Goal: Transaction & Acquisition: Obtain resource

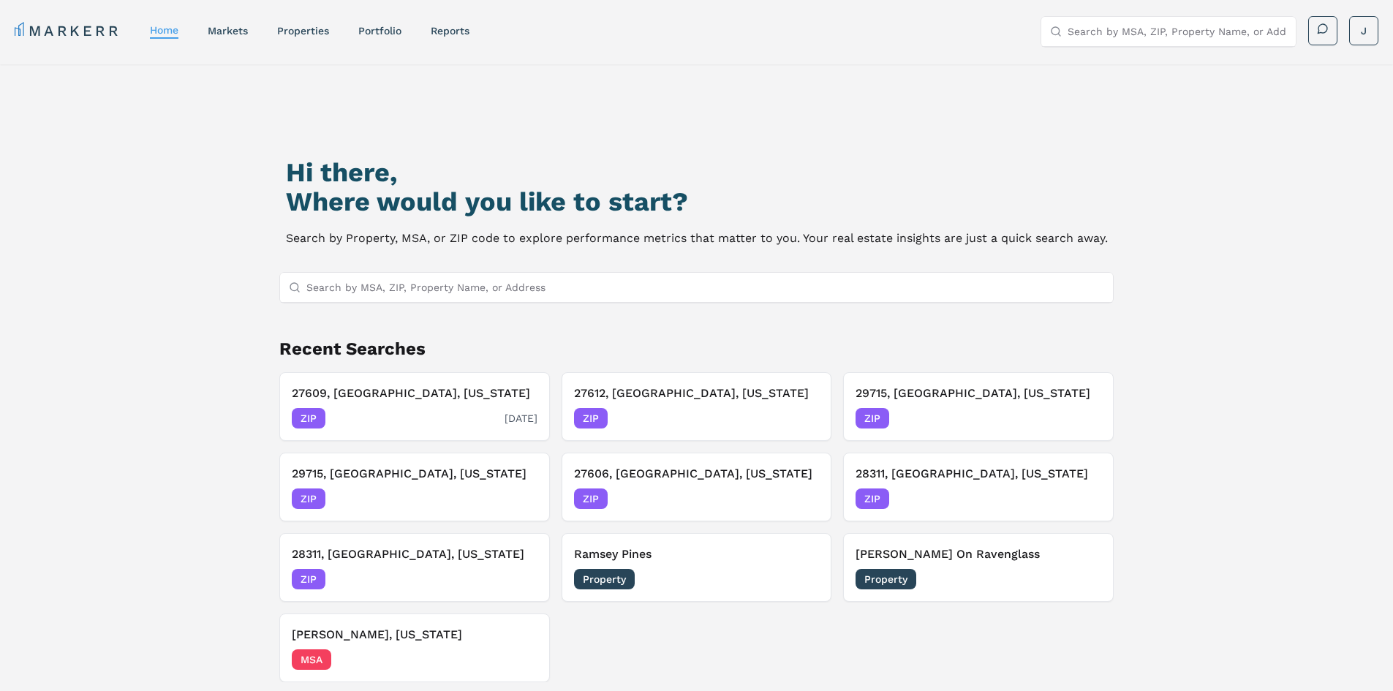
click at [416, 412] on div "ZIP [DATE]" at bounding box center [415, 418] width 246 height 20
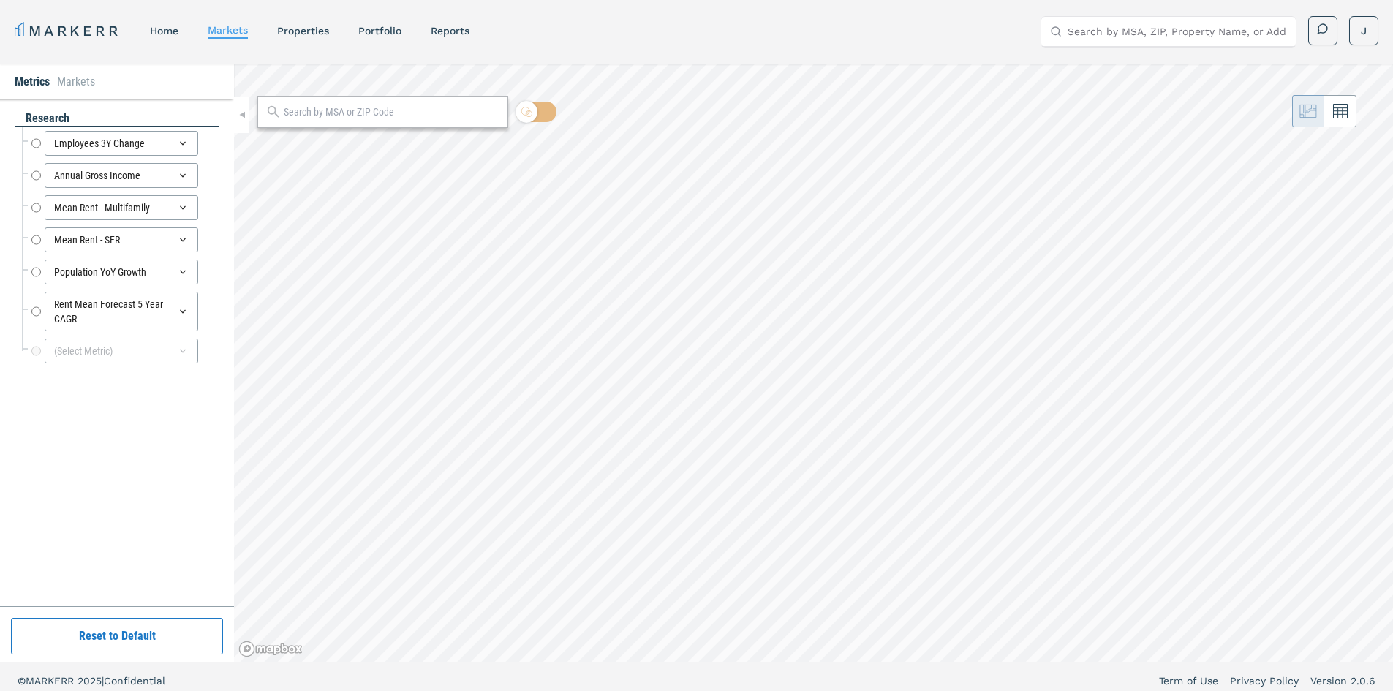
radio input "true"
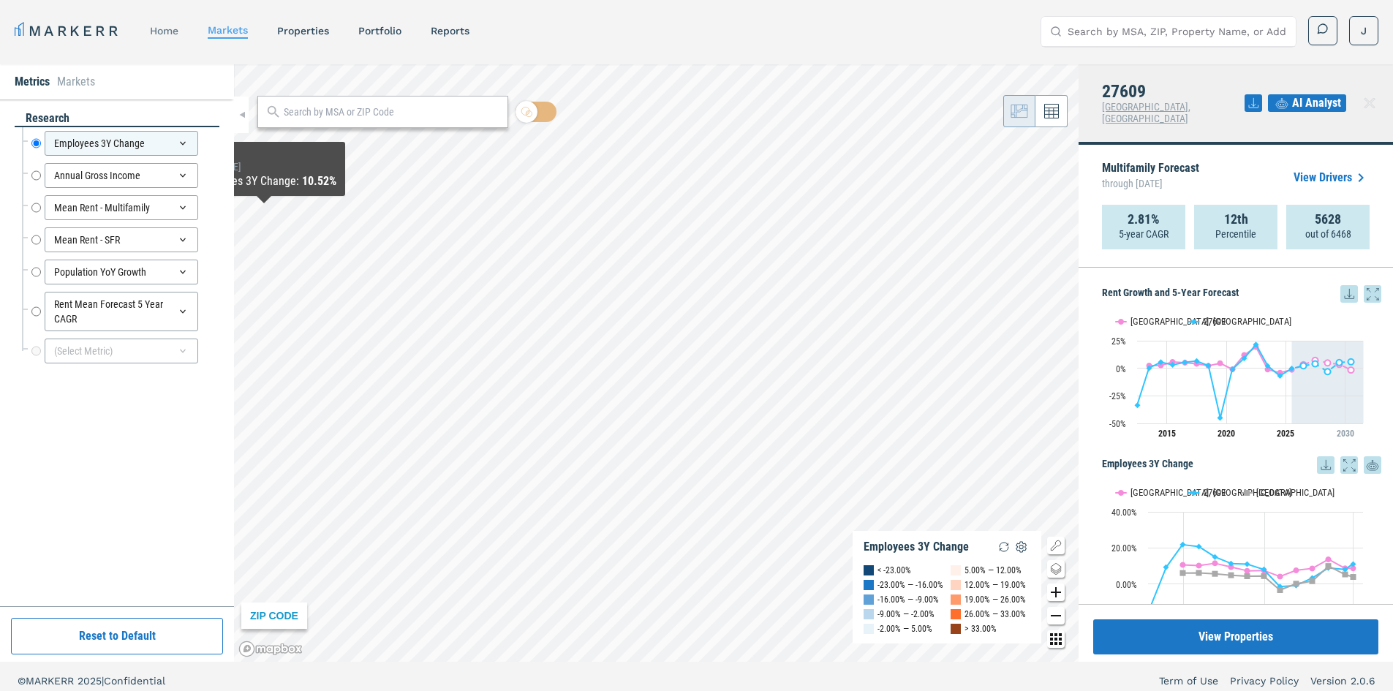
click at [178, 37] on div "home" at bounding box center [164, 30] width 29 height 15
drag, startPoint x: 175, startPoint y: 28, endPoint x: 204, endPoint y: 20, distance: 30.3
click at [175, 28] on link "home" at bounding box center [164, 31] width 29 height 12
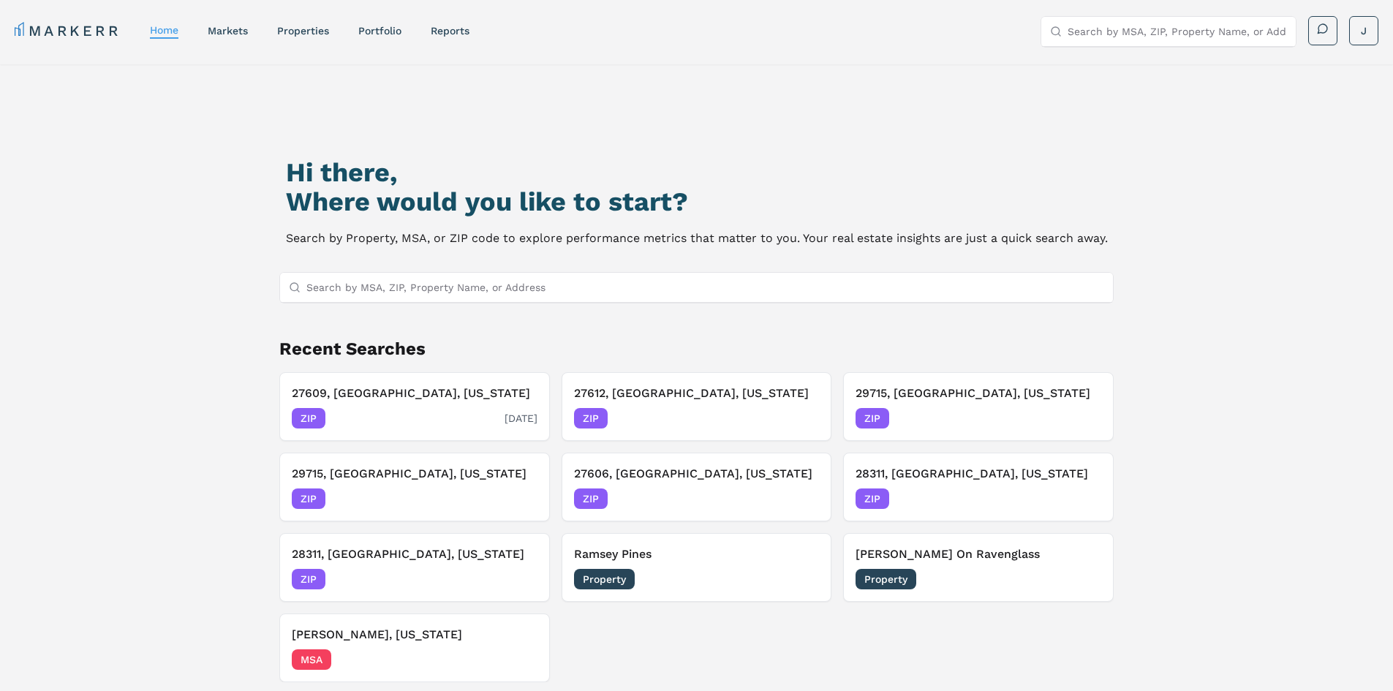
click at [367, 423] on div "ZIP 08/13/2025" at bounding box center [415, 418] width 246 height 20
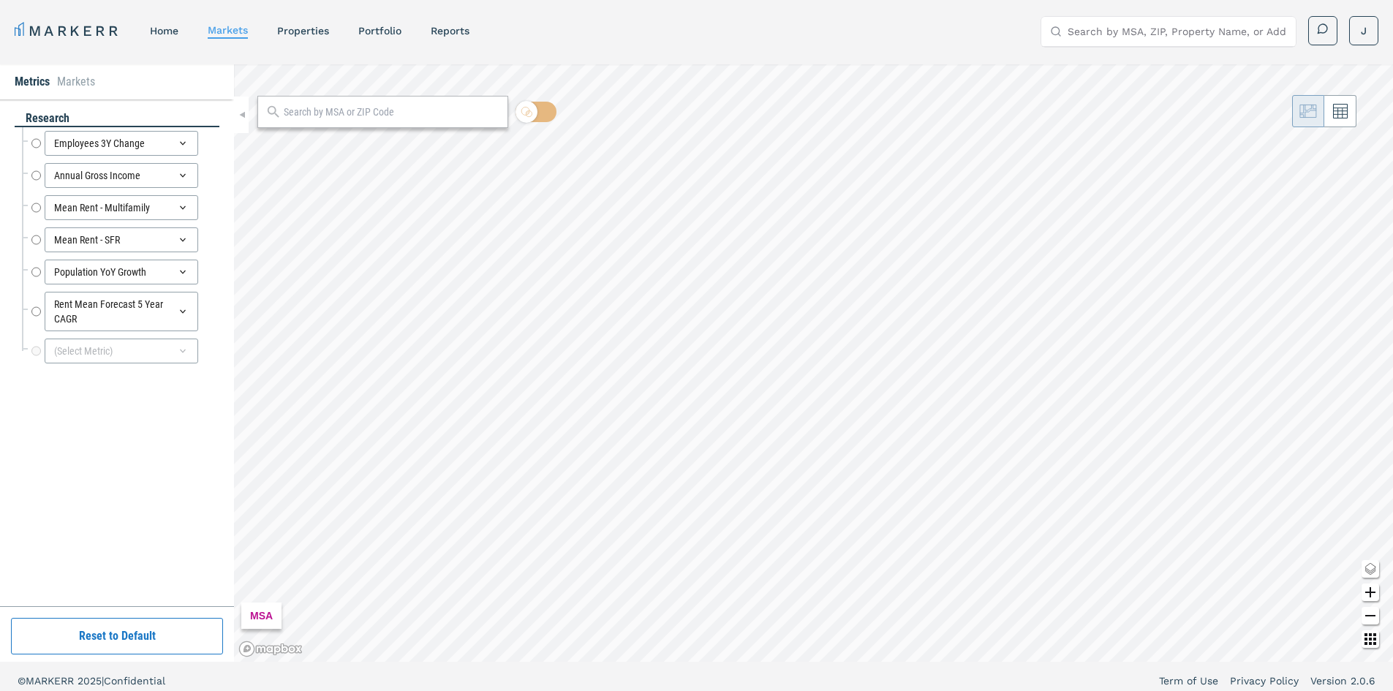
radio input "true"
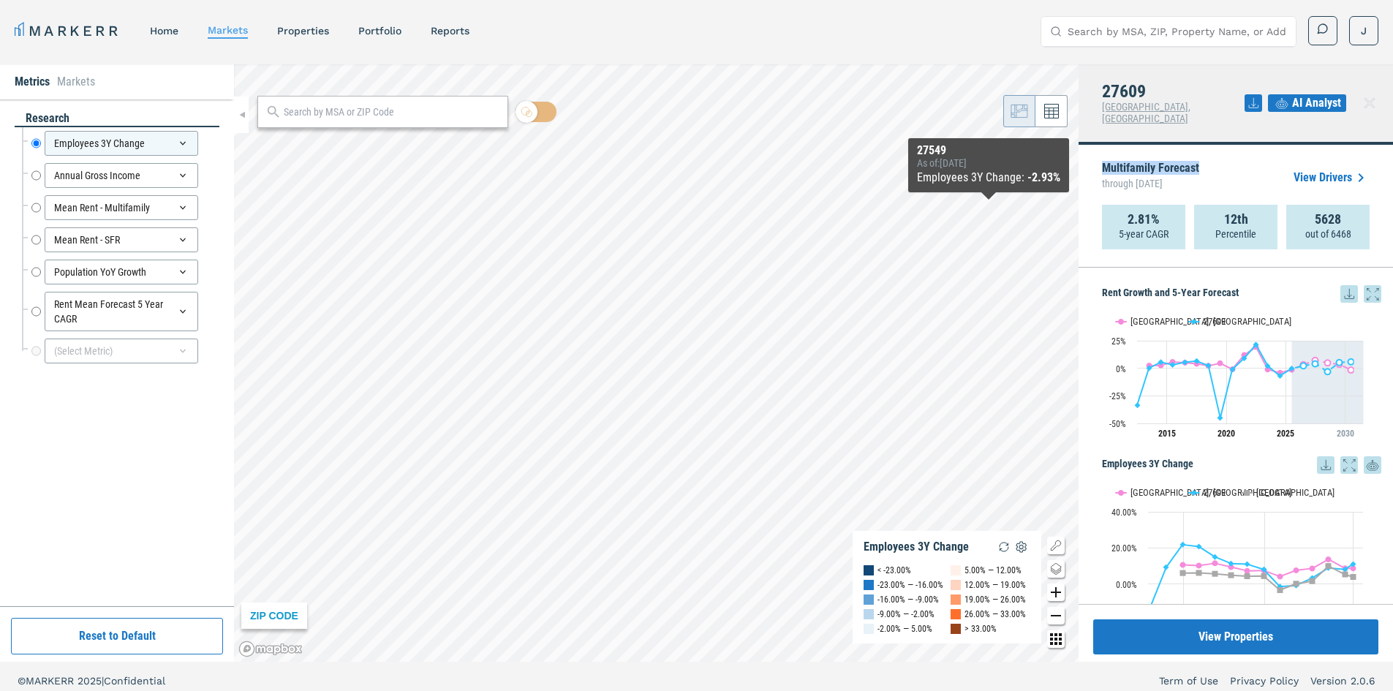
drag, startPoint x: 1100, startPoint y: 155, endPoint x: 1225, endPoint y: 160, distance: 125.1
click at [1215, 158] on div "Multifamily Forecast through June 2030 View Drivers 2.81% 5-year CAGR 12th Perc…" at bounding box center [1235, 206] width 314 height 123
click at [1255, 160] on div "Multifamily Forecast through June 2030 View Drivers" at bounding box center [1236, 178] width 268 height 54
click at [1315, 170] on link "View Drivers" at bounding box center [1331, 178] width 76 height 18
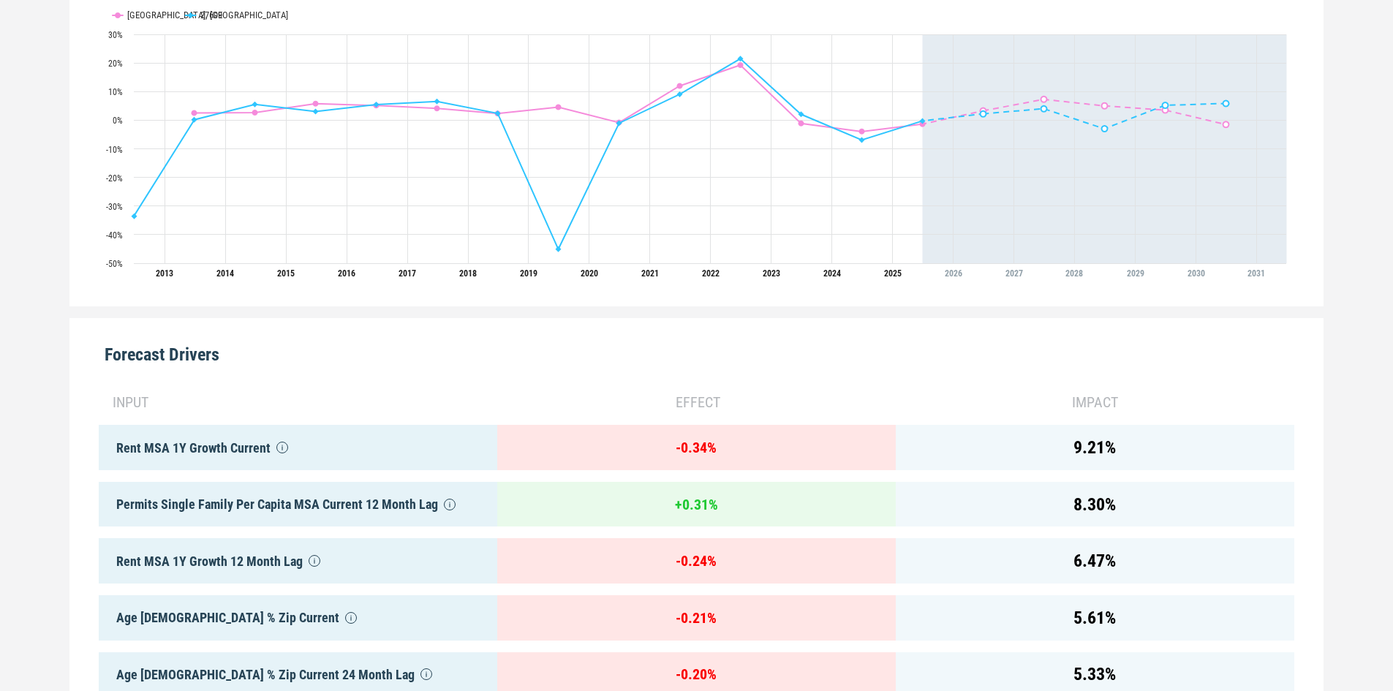
scroll to position [658, 0]
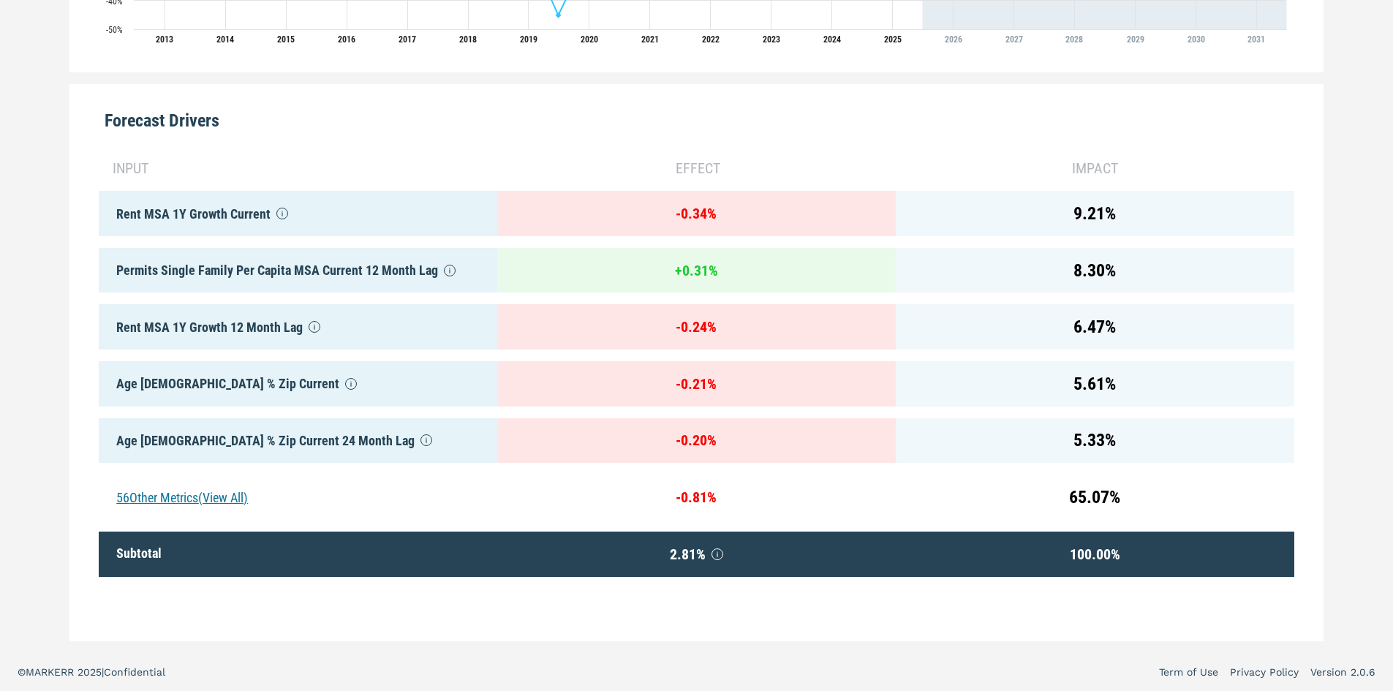
click at [178, 487] on div "56 Other Metrics (View All)" at bounding box center [298, 496] width 398 height 45
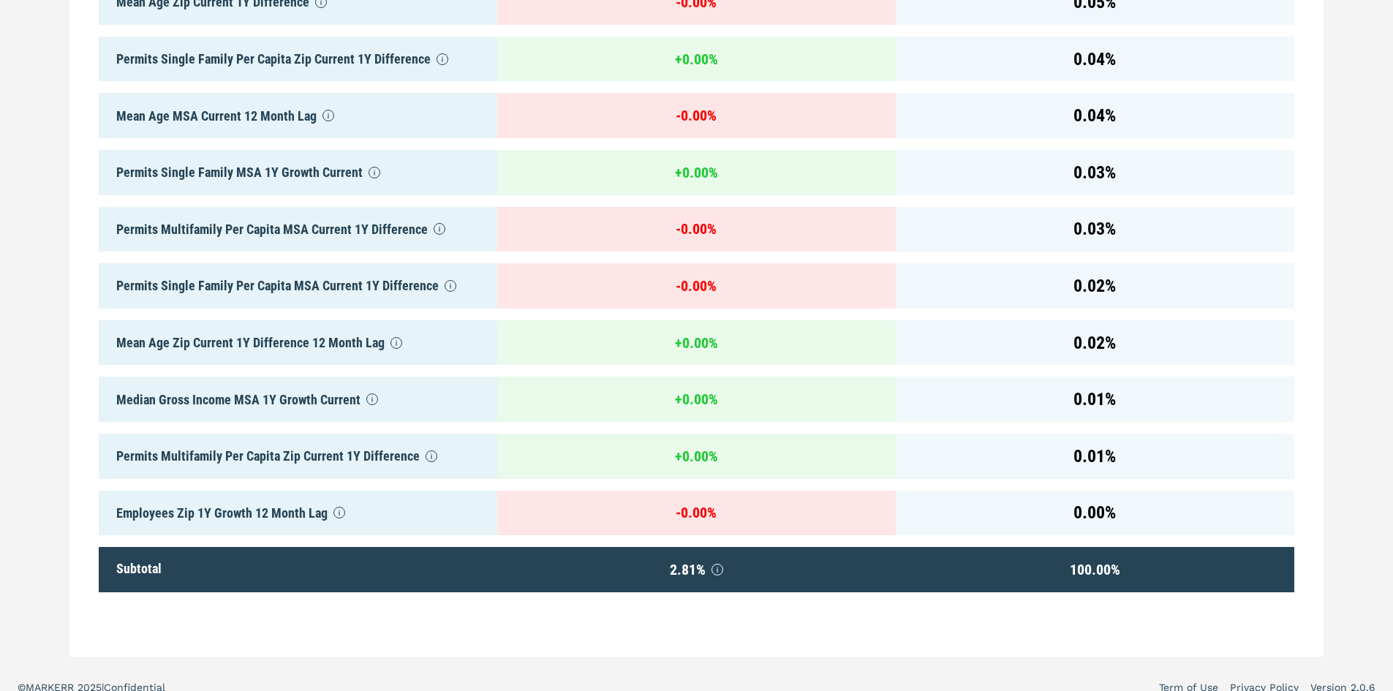
drag, startPoint x: 1276, startPoint y: 267, endPoint x: 1274, endPoint y: 469, distance: 202.5
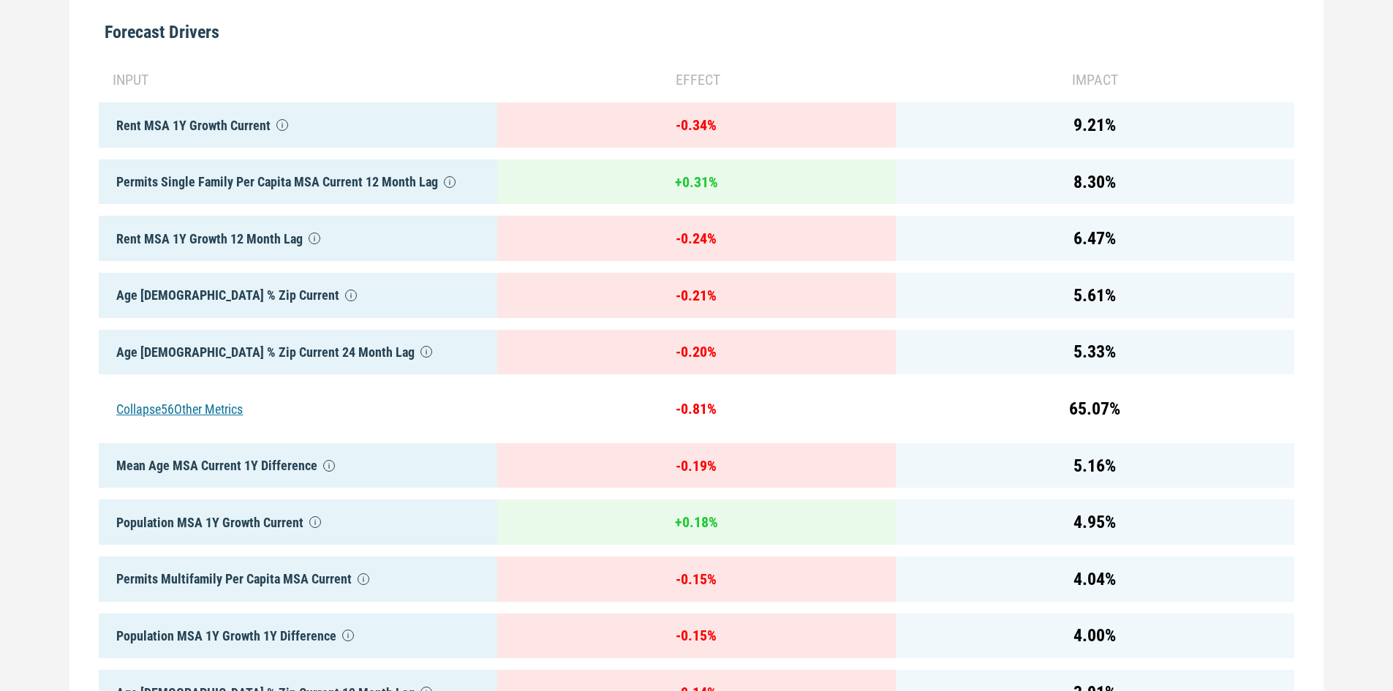
scroll to position [0, 0]
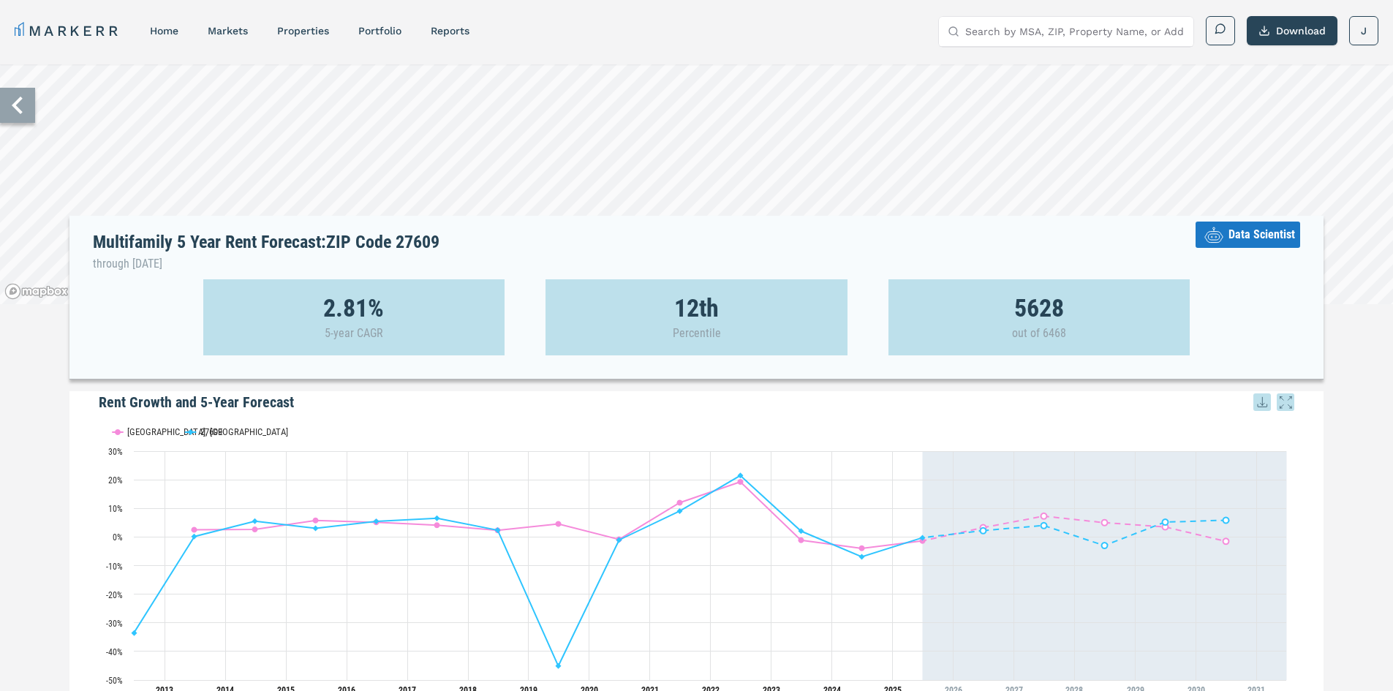
drag, startPoint x: 1312, startPoint y: 520, endPoint x: 1094, endPoint y: 231, distance: 361.8
click at [165, 31] on link "home" at bounding box center [164, 31] width 29 height 12
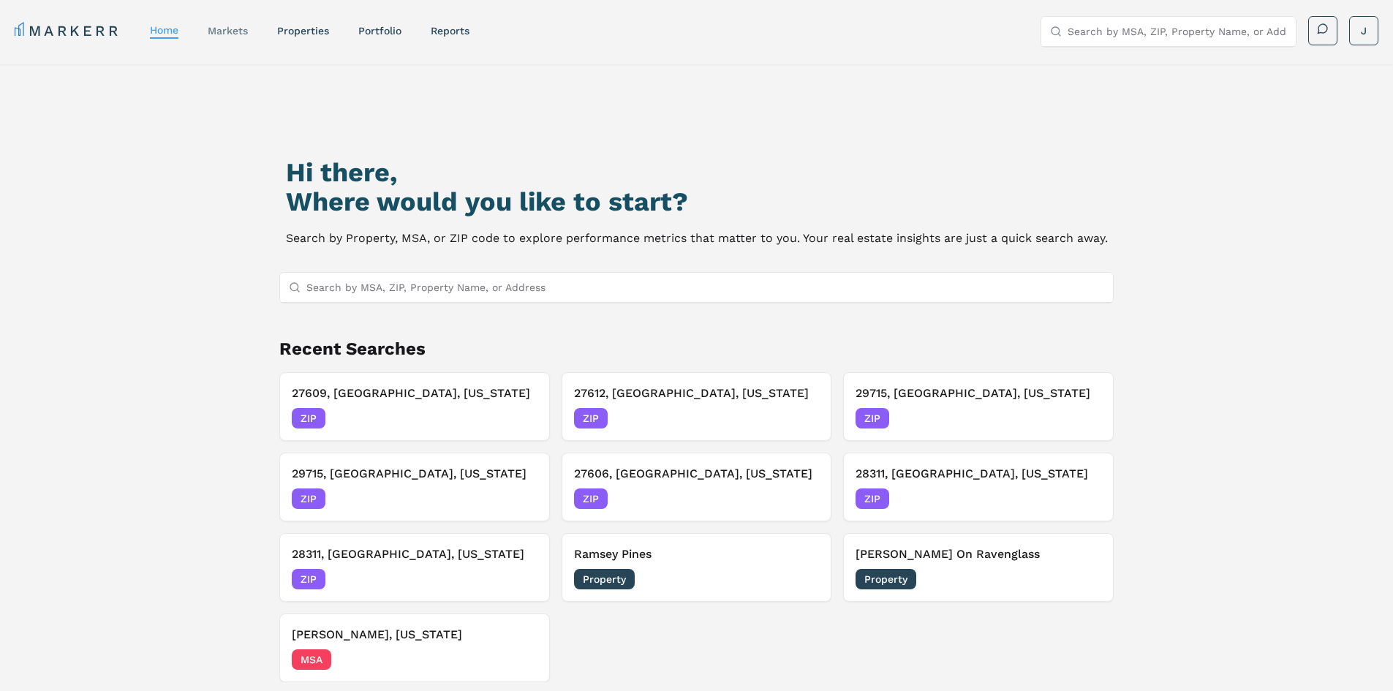
click at [233, 30] on link "markets" at bounding box center [228, 31] width 40 height 12
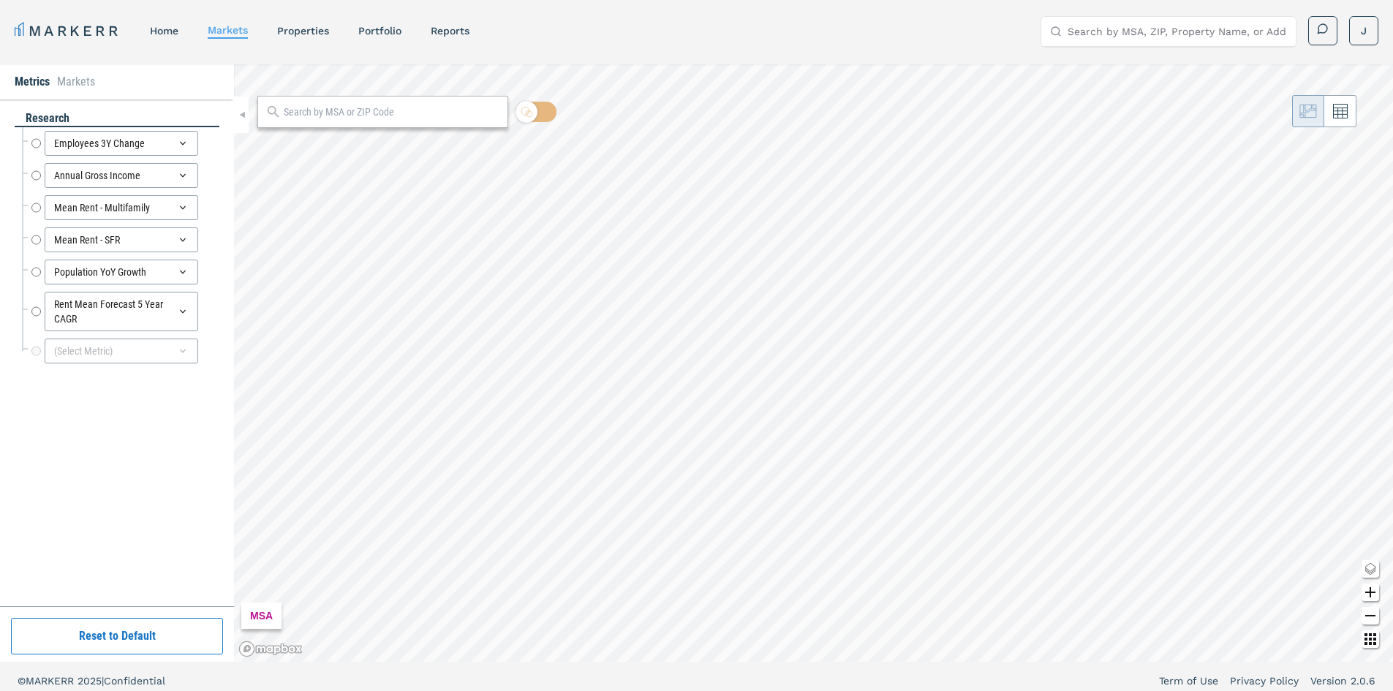
radio input "true"
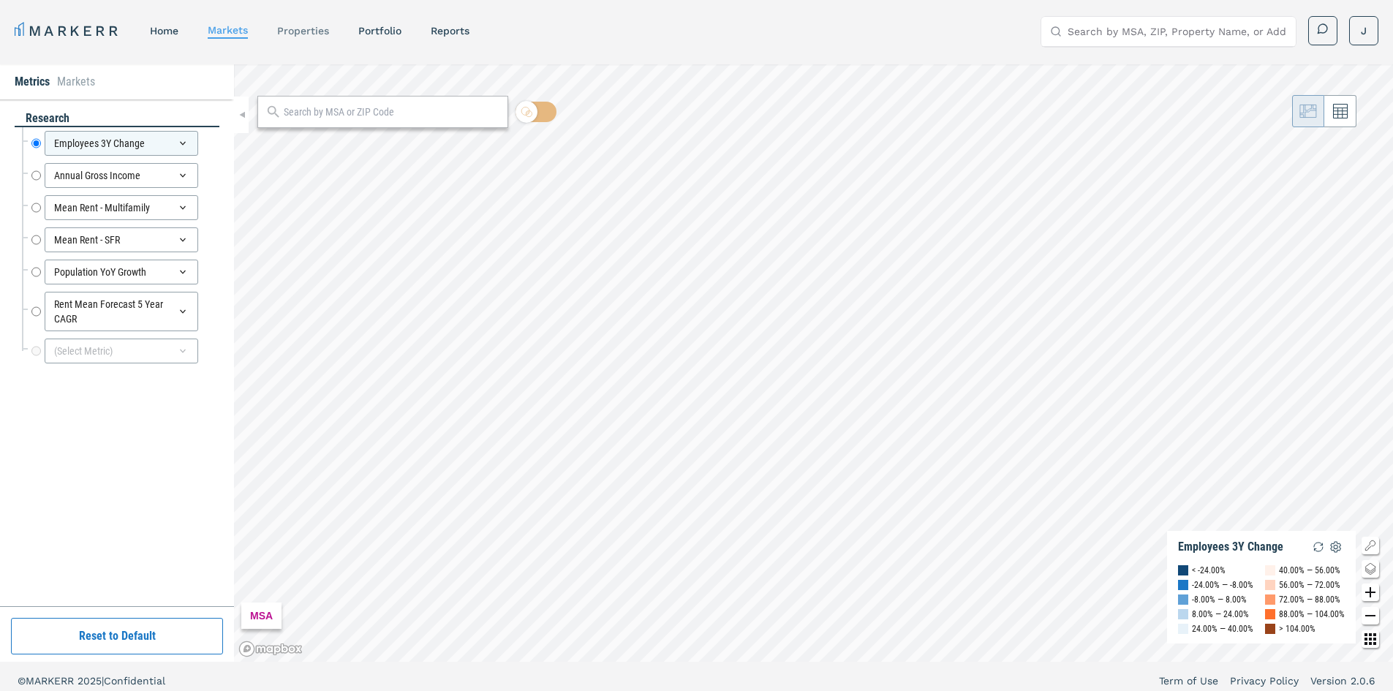
click at [323, 31] on link "properties" at bounding box center [303, 31] width 52 height 12
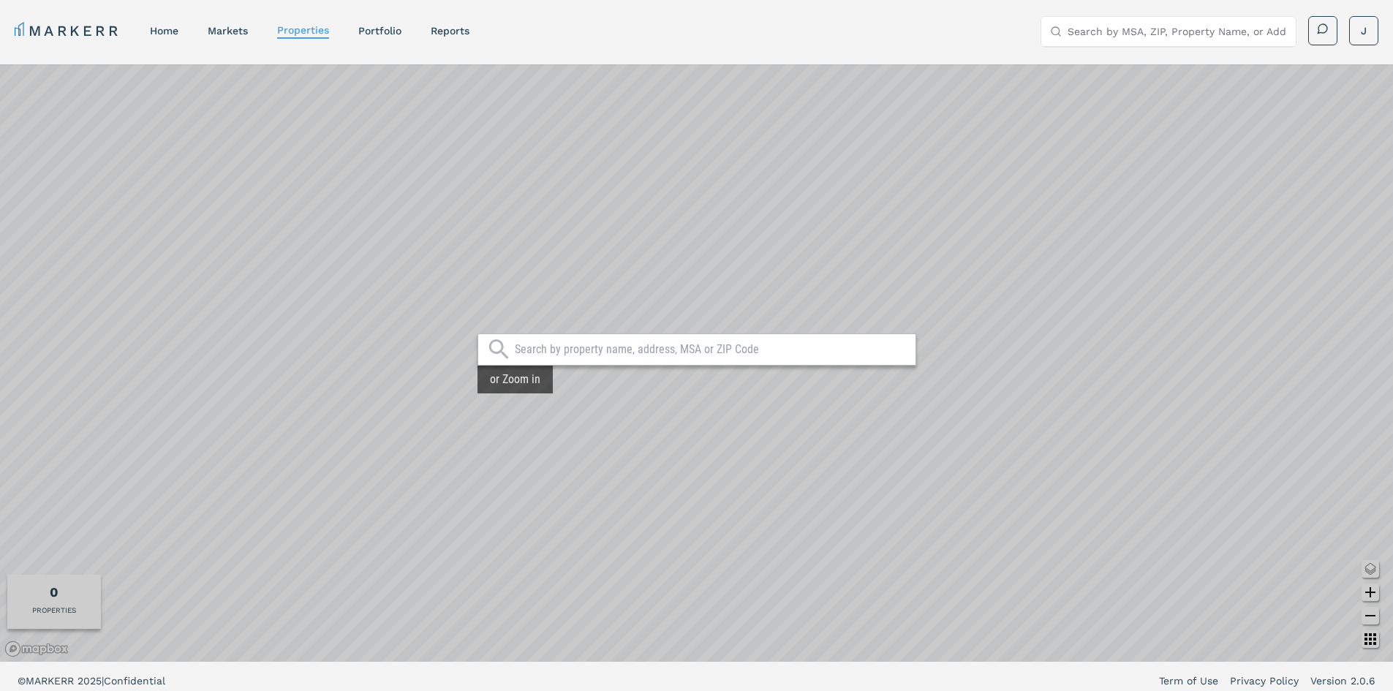
click at [616, 355] on input "text" at bounding box center [711, 349] width 393 height 15
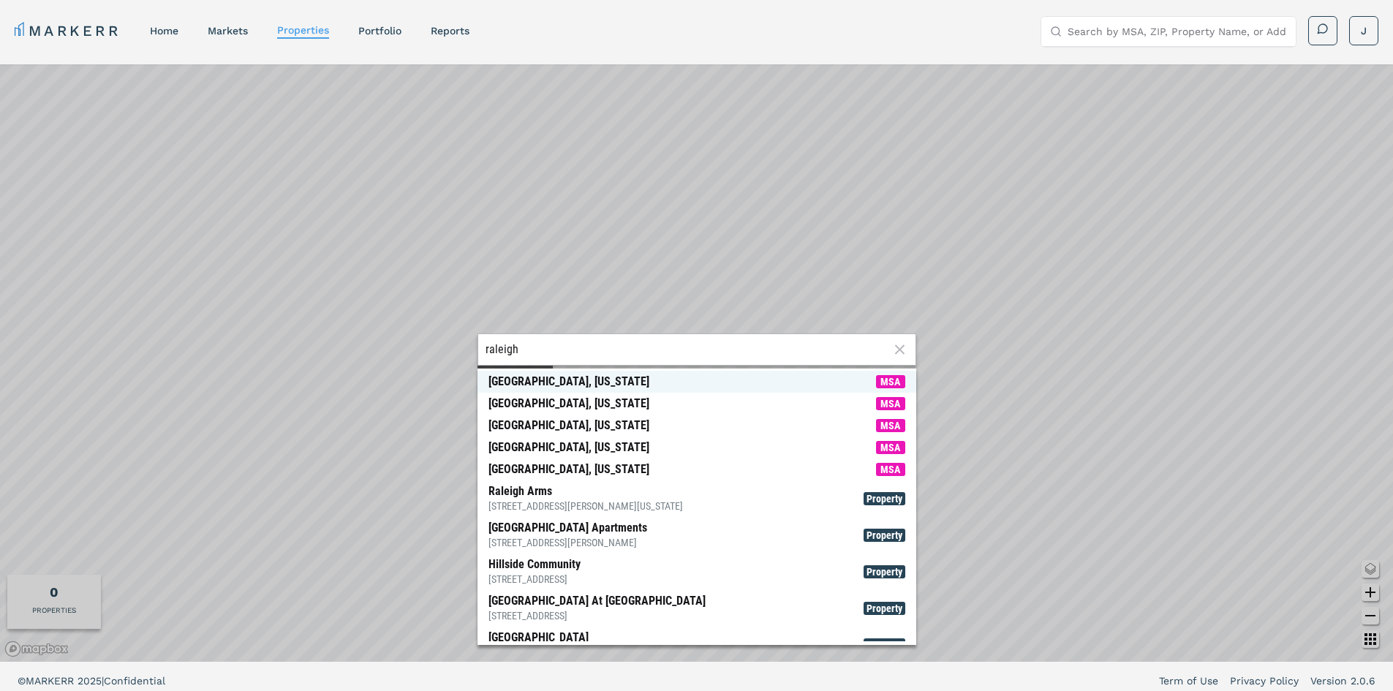
type input "raleigh"
click at [601, 377] on span "Raleigh, North Carolina MSA" at bounding box center [696, 382] width 439 height 22
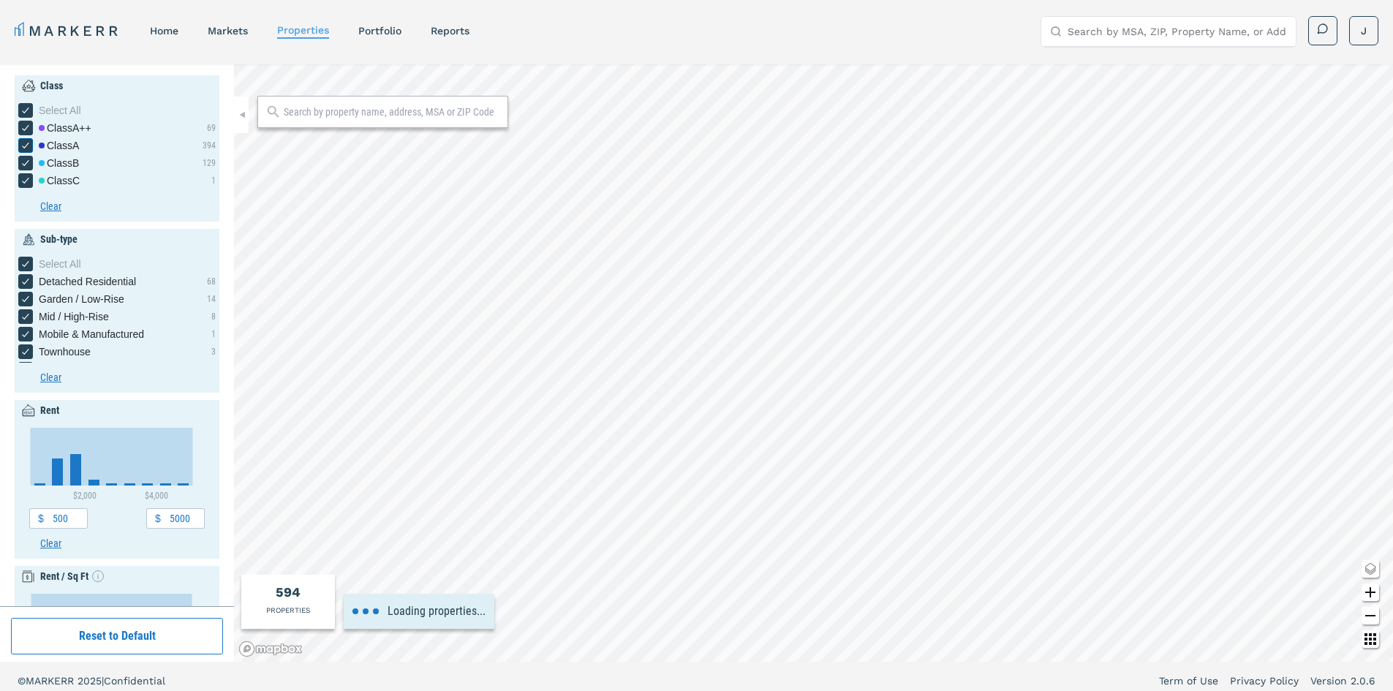
type input "800"
type input "3200"
type input "4.5"
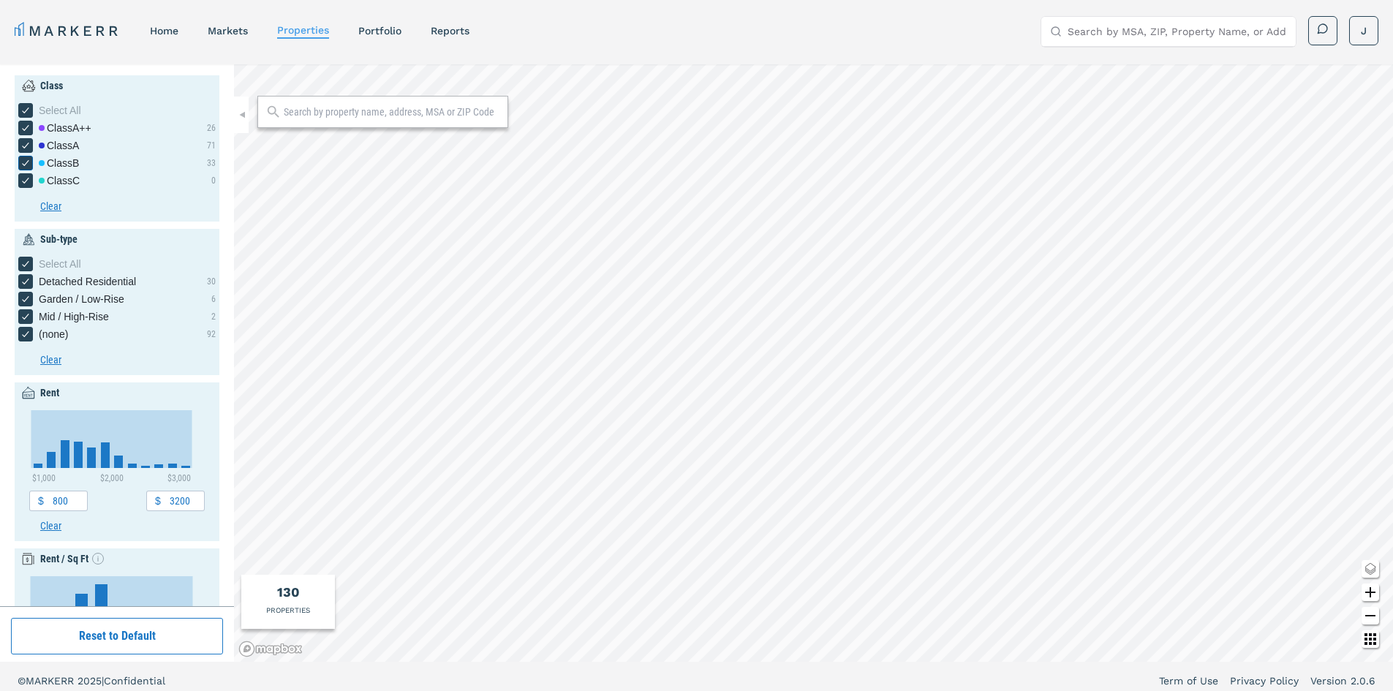
drag, startPoint x: 22, startPoint y: 181, endPoint x: 24, endPoint y: 166, distance: 15.5
click at [23, 181] on icon "[object Object] checkbox input" at bounding box center [26, 181] width 12 height 12
click at [23, 181] on input "Class C" at bounding box center [23, 178] width 10 height 10
checkbox input "false"
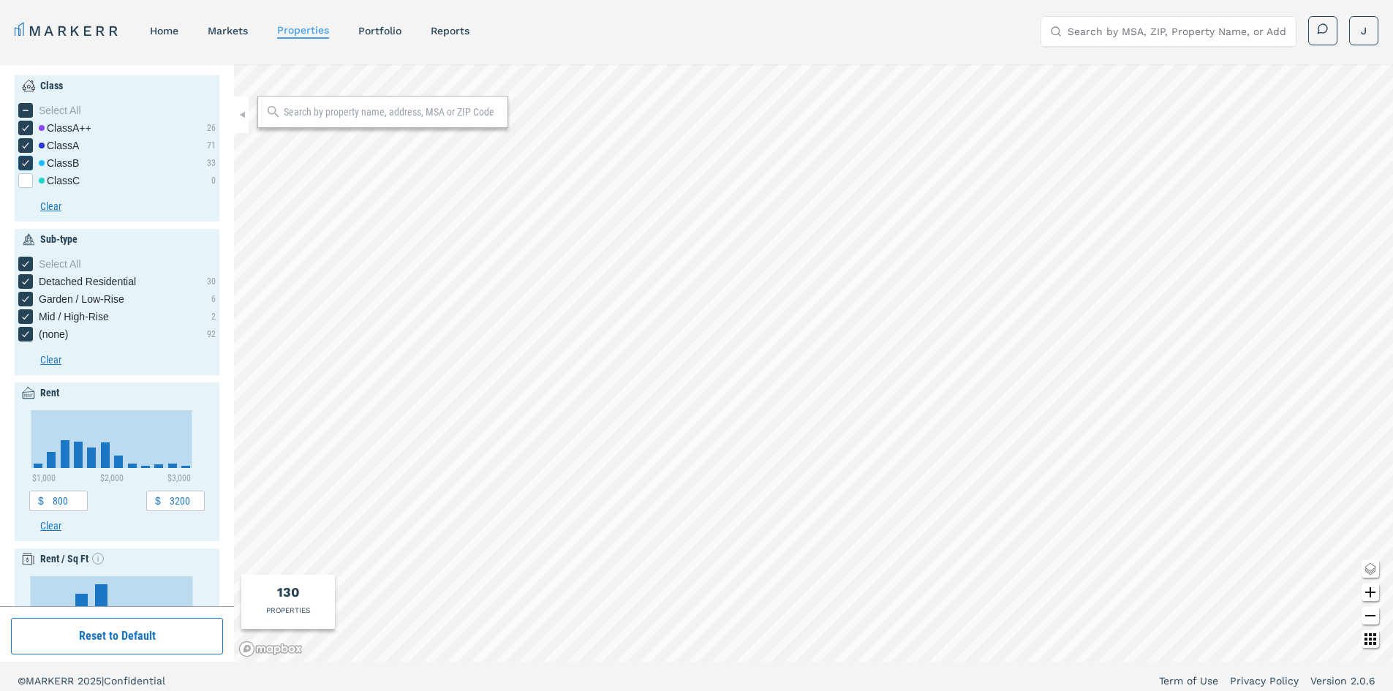
click at [24, 166] on icon "[object Object] checkbox input" at bounding box center [26, 163] width 12 height 12
click at [24, 165] on input "Class B" at bounding box center [23, 161] width 10 height 10
checkbox input "false"
click at [24, 332] on icon "(none) checkbox input" at bounding box center [26, 334] width 12 height 12
click at [24, 332] on input "(none)" at bounding box center [23, 332] width 10 height 10
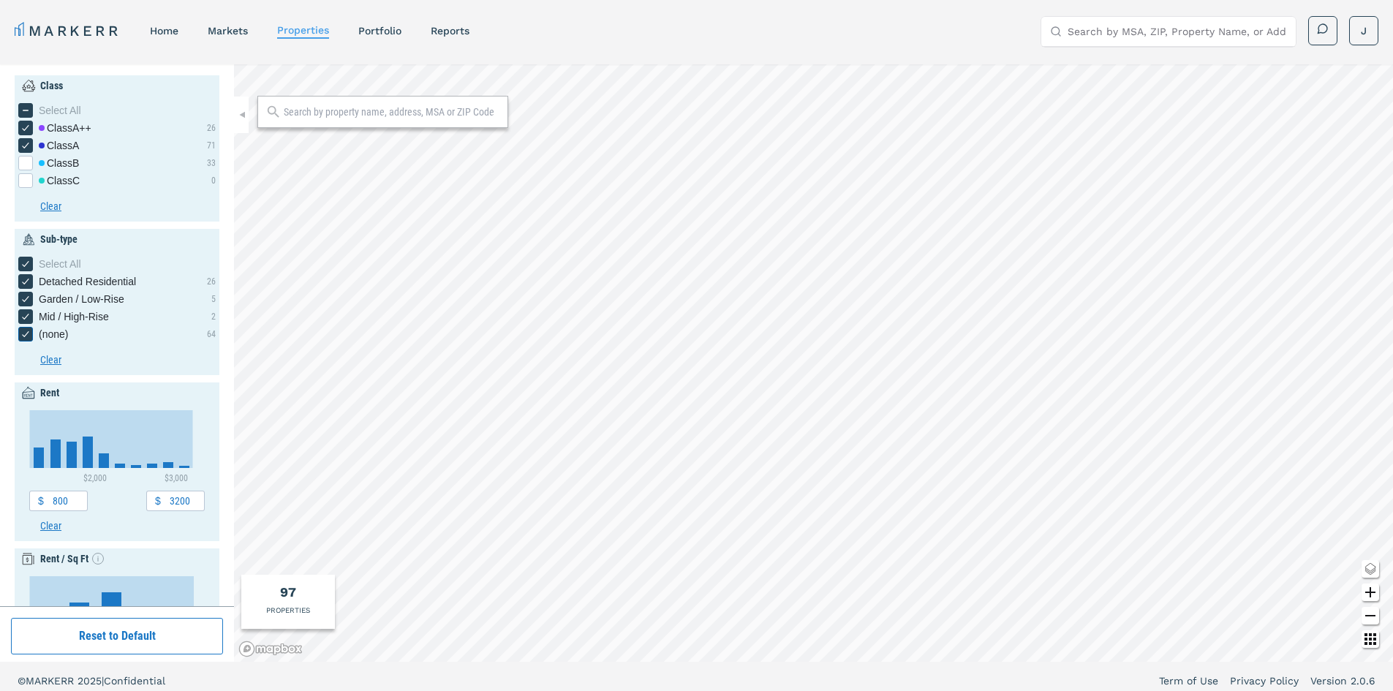
checkbox input "false"
click at [23, 281] on icon "Detached Residential checkbox input" at bounding box center [26, 282] width 12 height 12
click at [23, 281] on input "Detached Residential" at bounding box center [23, 279] width 10 height 10
checkbox input "false"
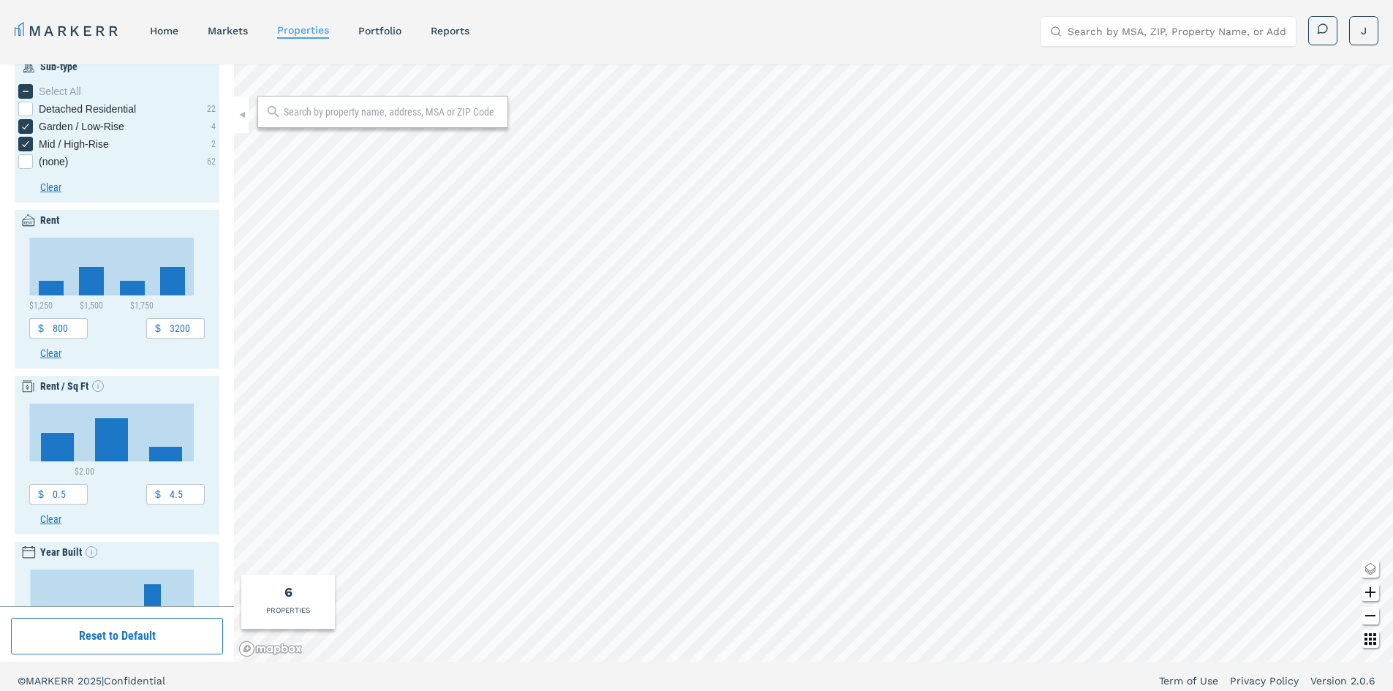
scroll to position [219, 0]
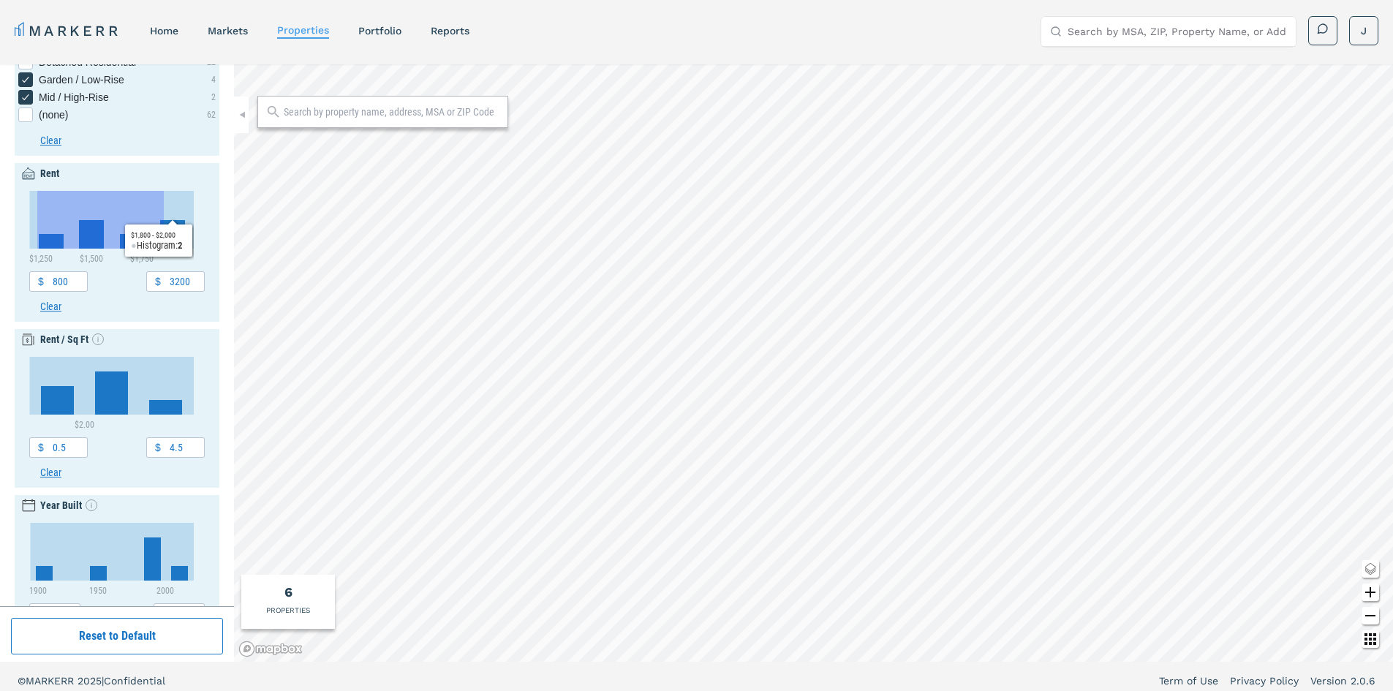
drag, startPoint x: 37, startPoint y: 195, endPoint x: 164, endPoint y: 246, distance: 136.2
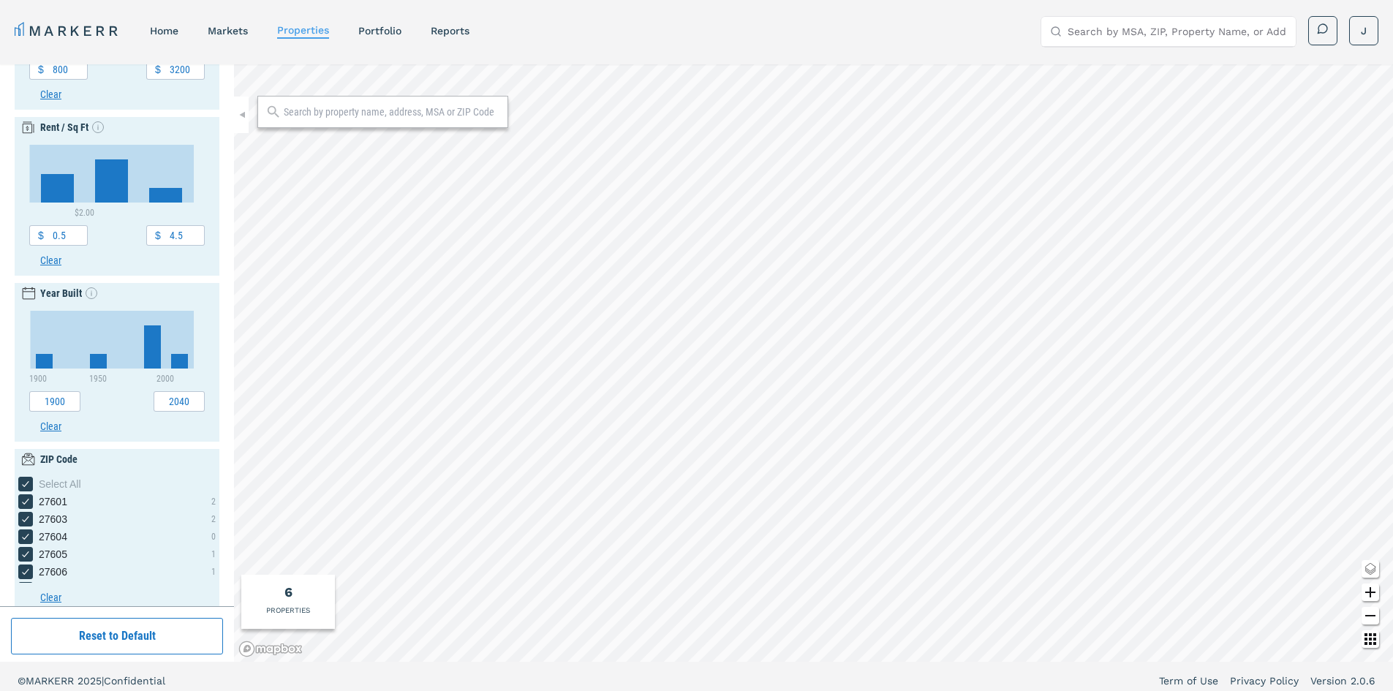
scroll to position [439, 0]
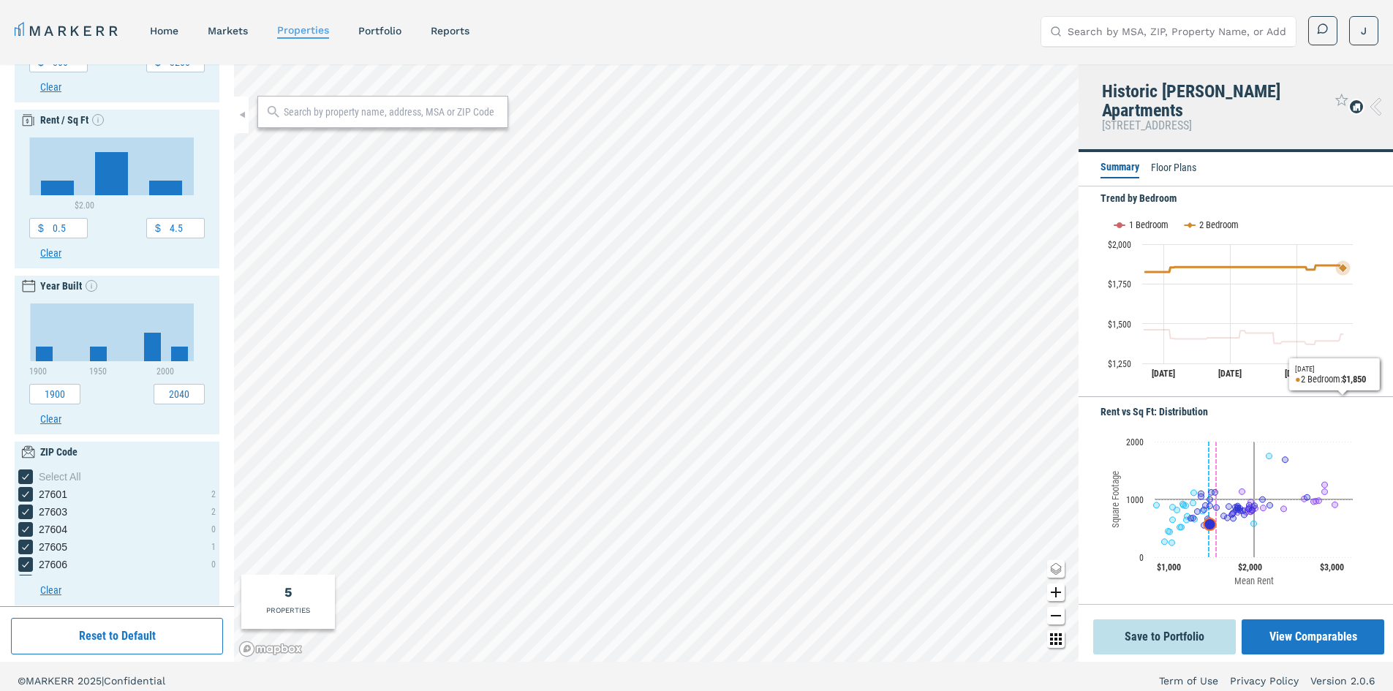
scroll to position [419, 0]
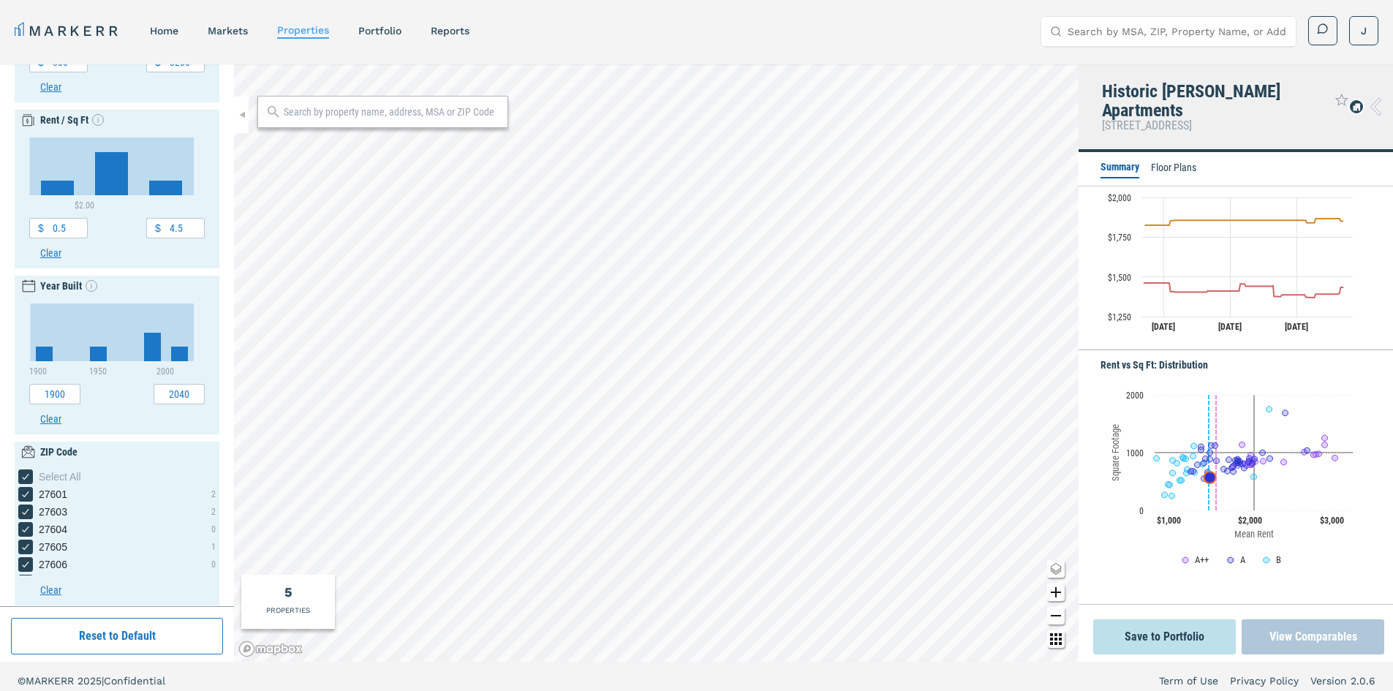
click at [1327, 641] on button "View Comparables" at bounding box center [1312, 636] width 143 height 35
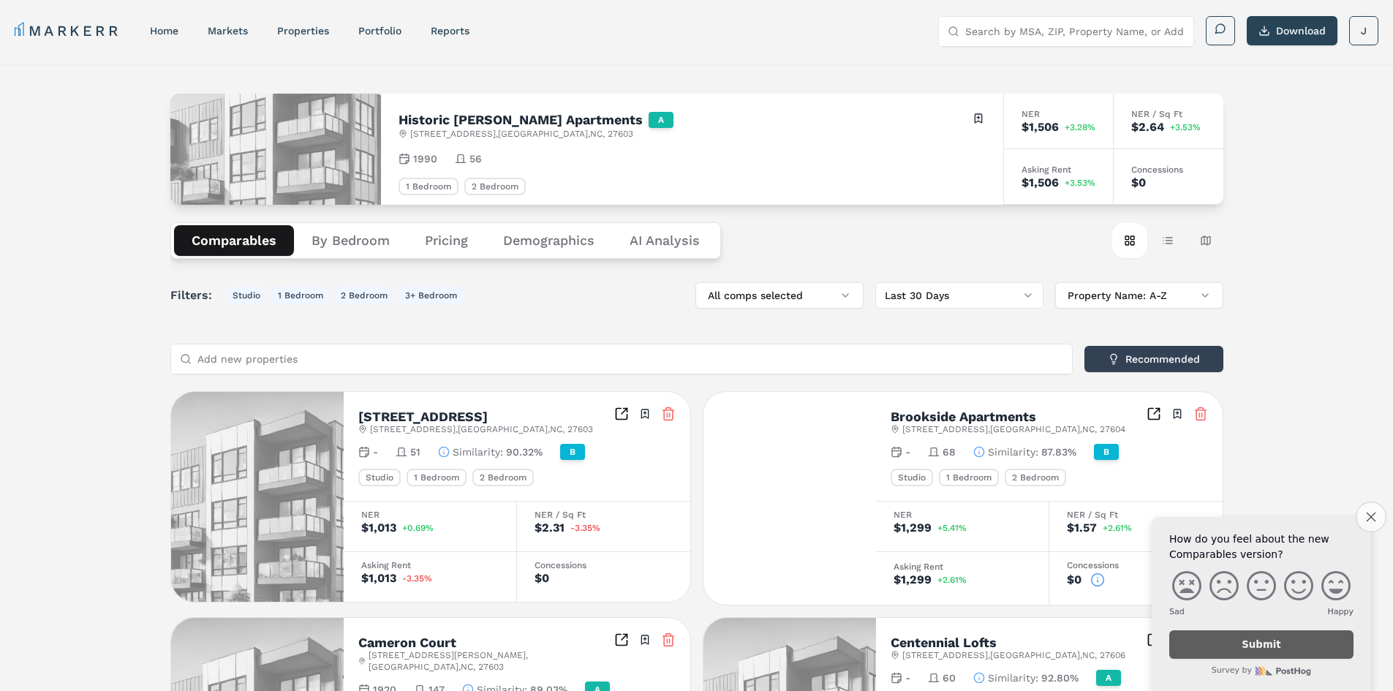
click at [1370, 521] on button "Close survey" at bounding box center [1370, 517] width 31 height 31
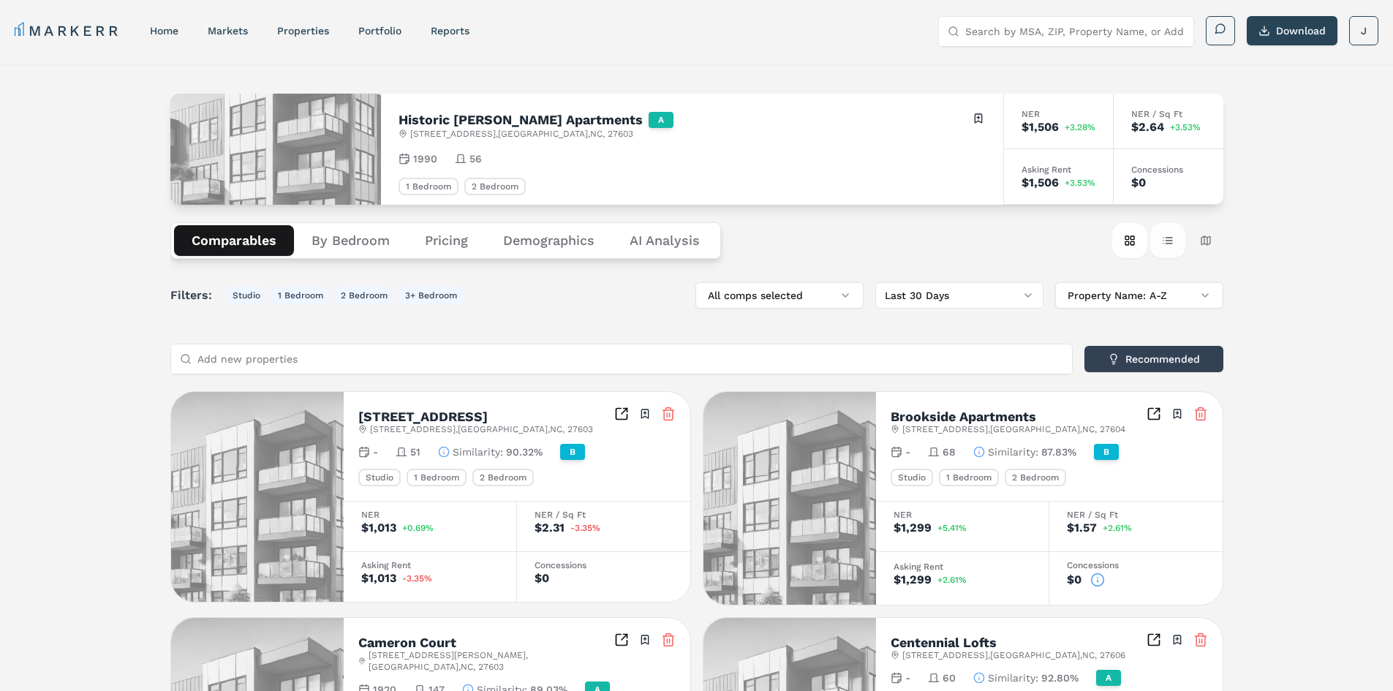
click at [1162, 240] on button "Table view" at bounding box center [1167, 240] width 35 height 35
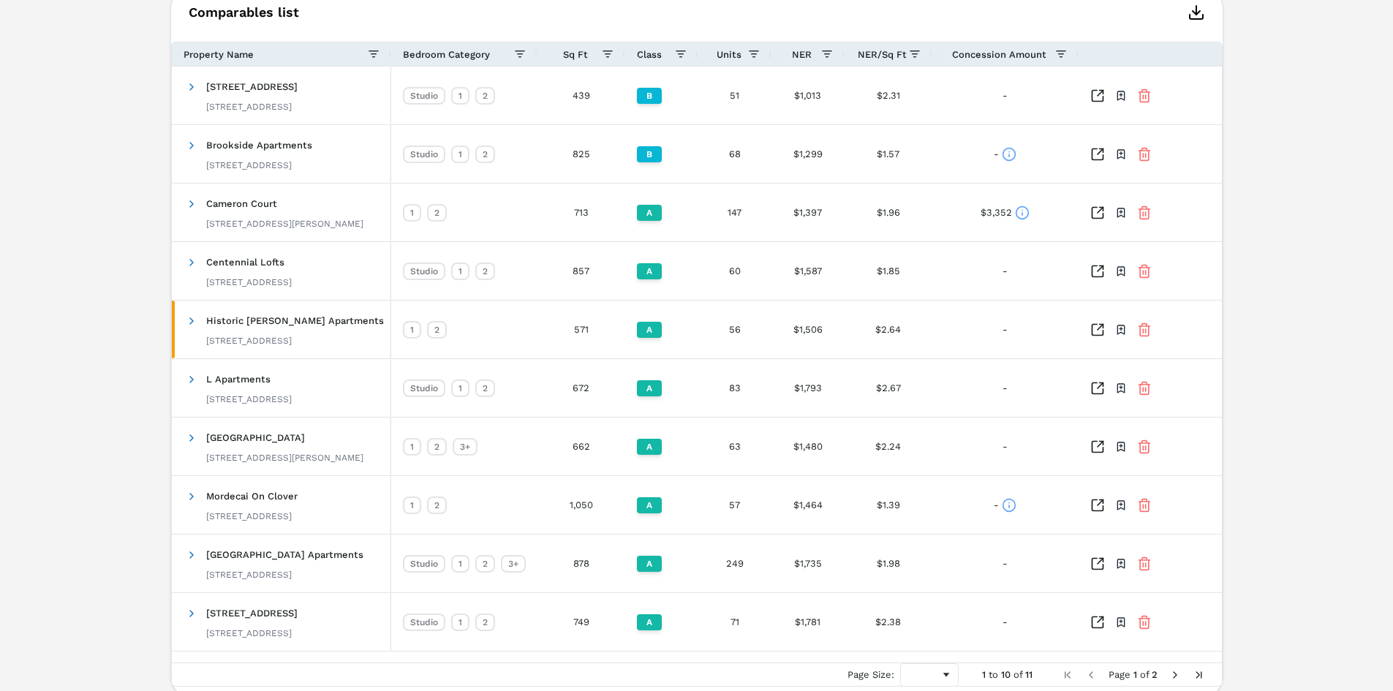
scroll to position [439, 0]
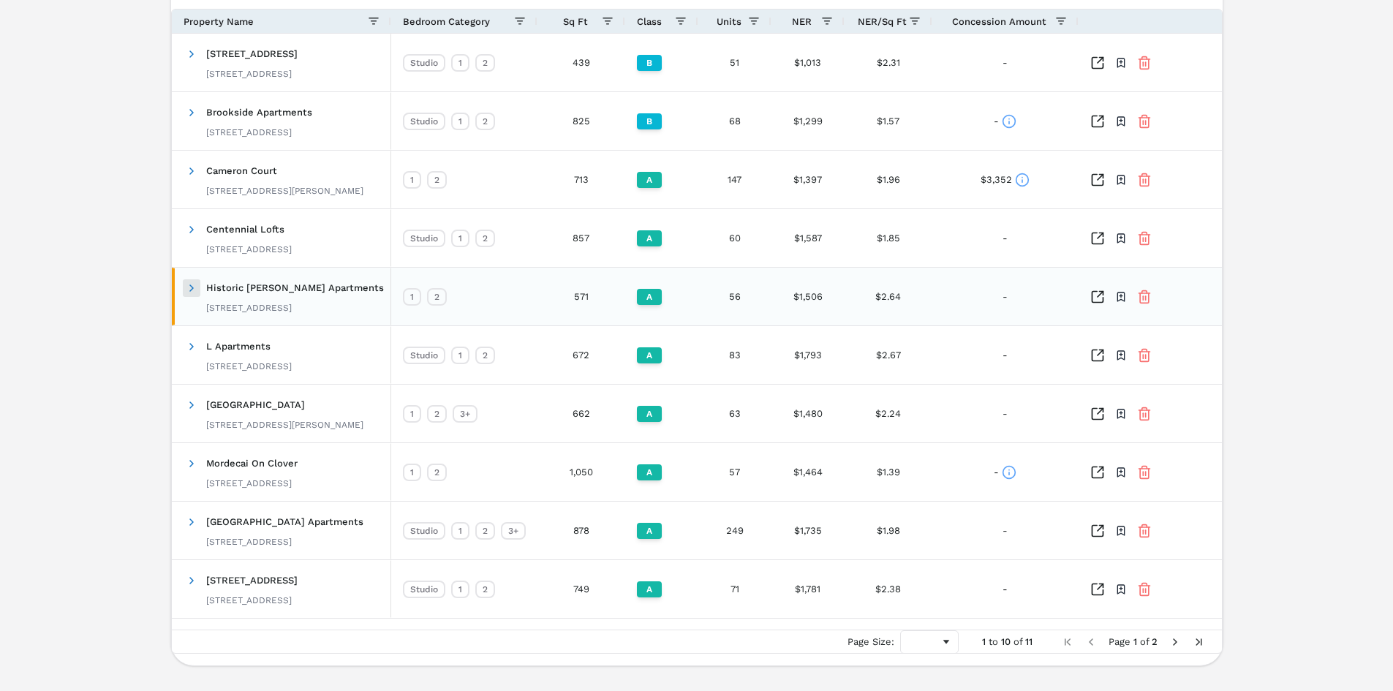
click at [194, 292] on span at bounding box center [192, 288] width 12 height 12
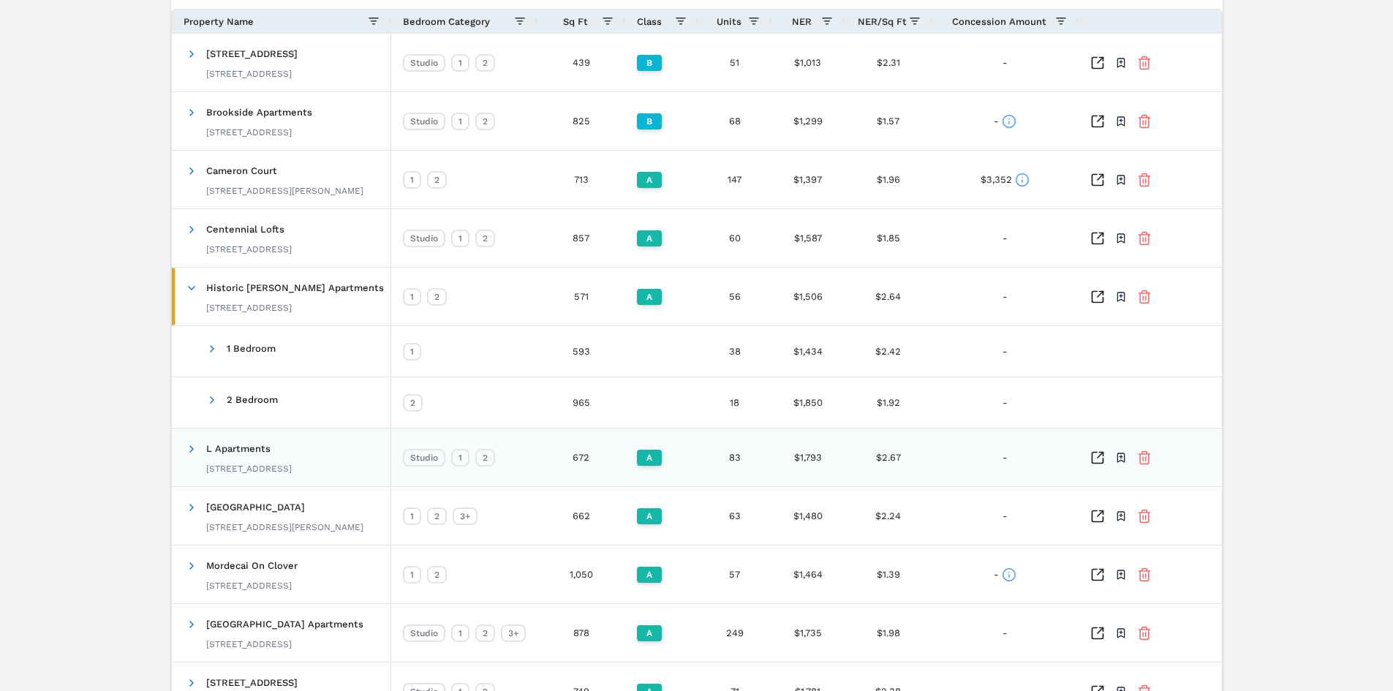
drag, startPoint x: 192, startPoint y: 453, endPoint x: 151, endPoint y: 375, distance: 87.6
click at [192, 451] on span at bounding box center [192, 449] width 12 height 12
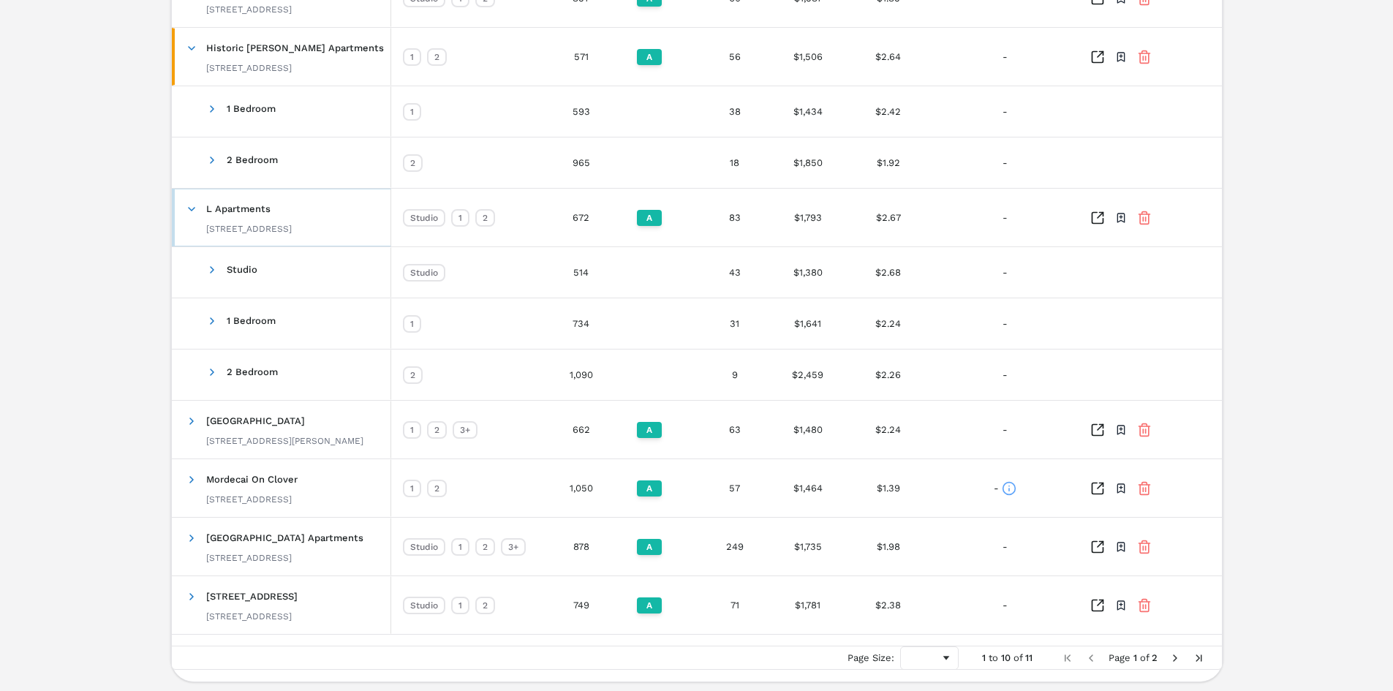
scroll to position [725, 0]
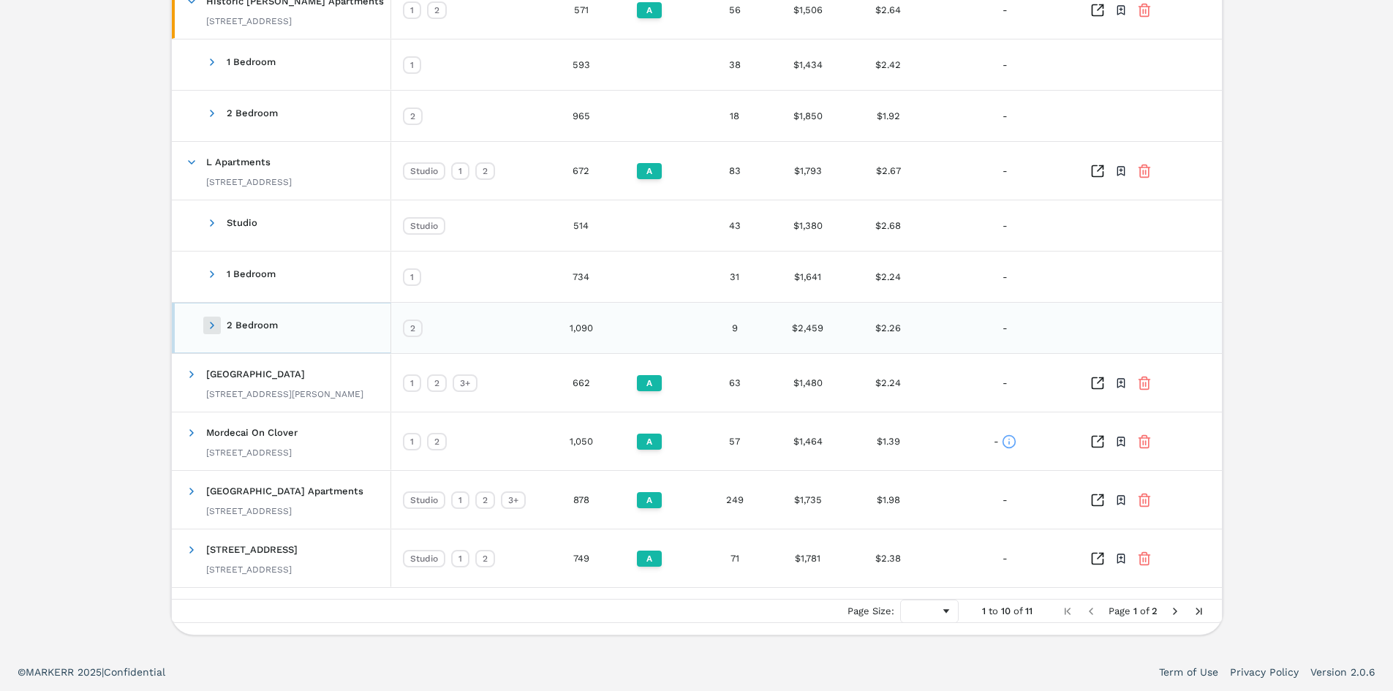
click at [208, 325] on span at bounding box center [212, 325] width 12 height 12
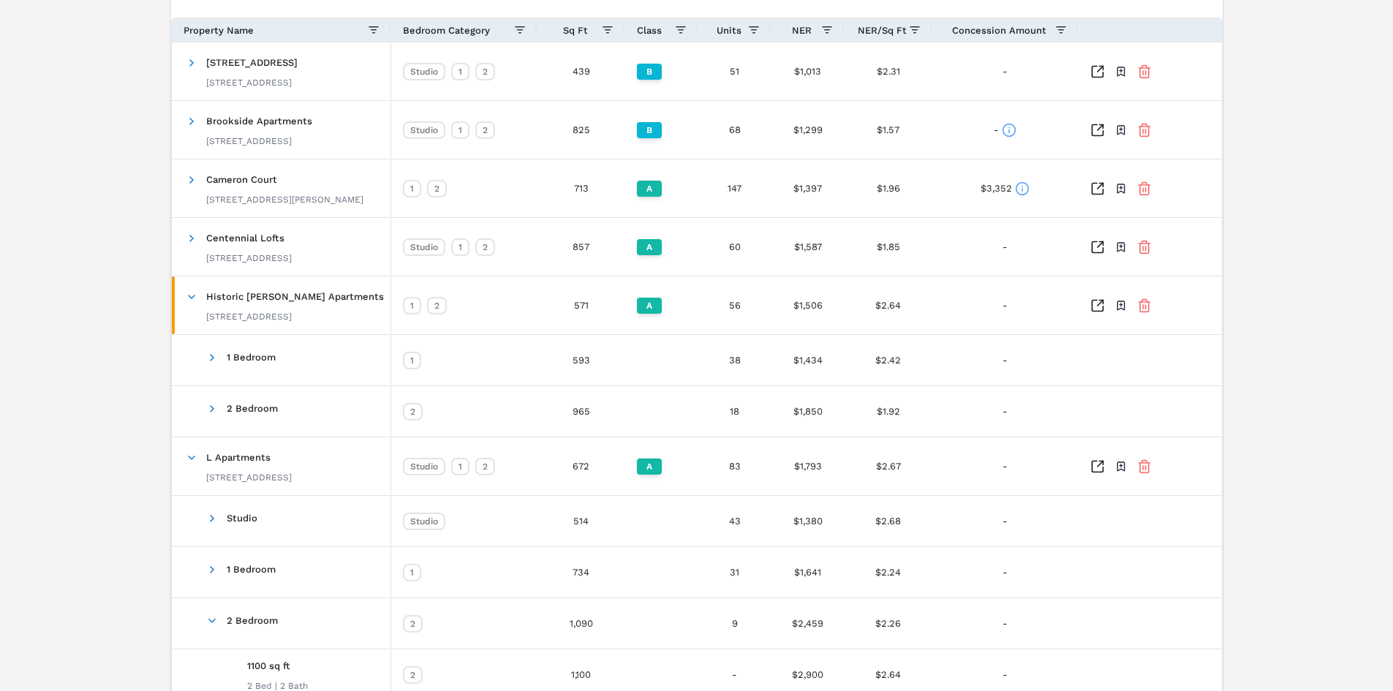
scroll to position [0, 0]
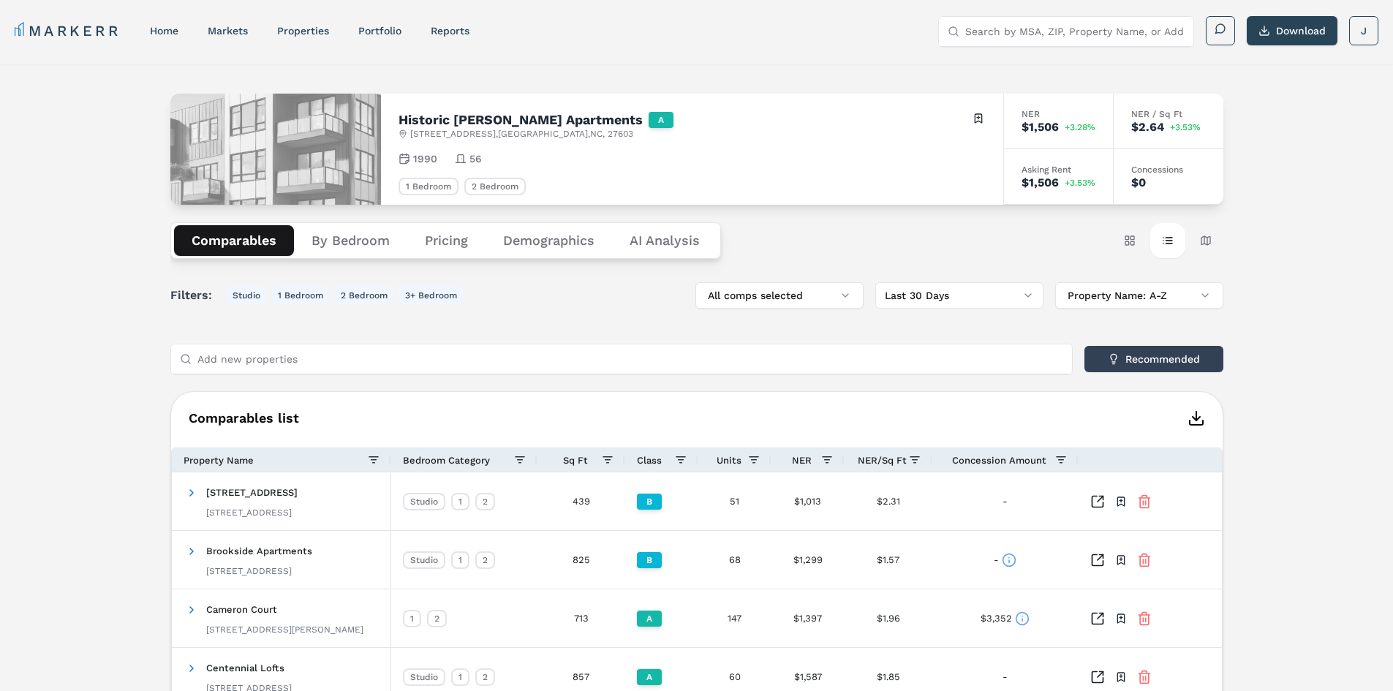
drag, startPoint x: 1337, startPoint y: 476, endPoint x: 1301, endPoint y: 246, distance: 232.5
click at [1165, 363] on button "Recommended" at bounding box center [1153, 359] width 139 height 26
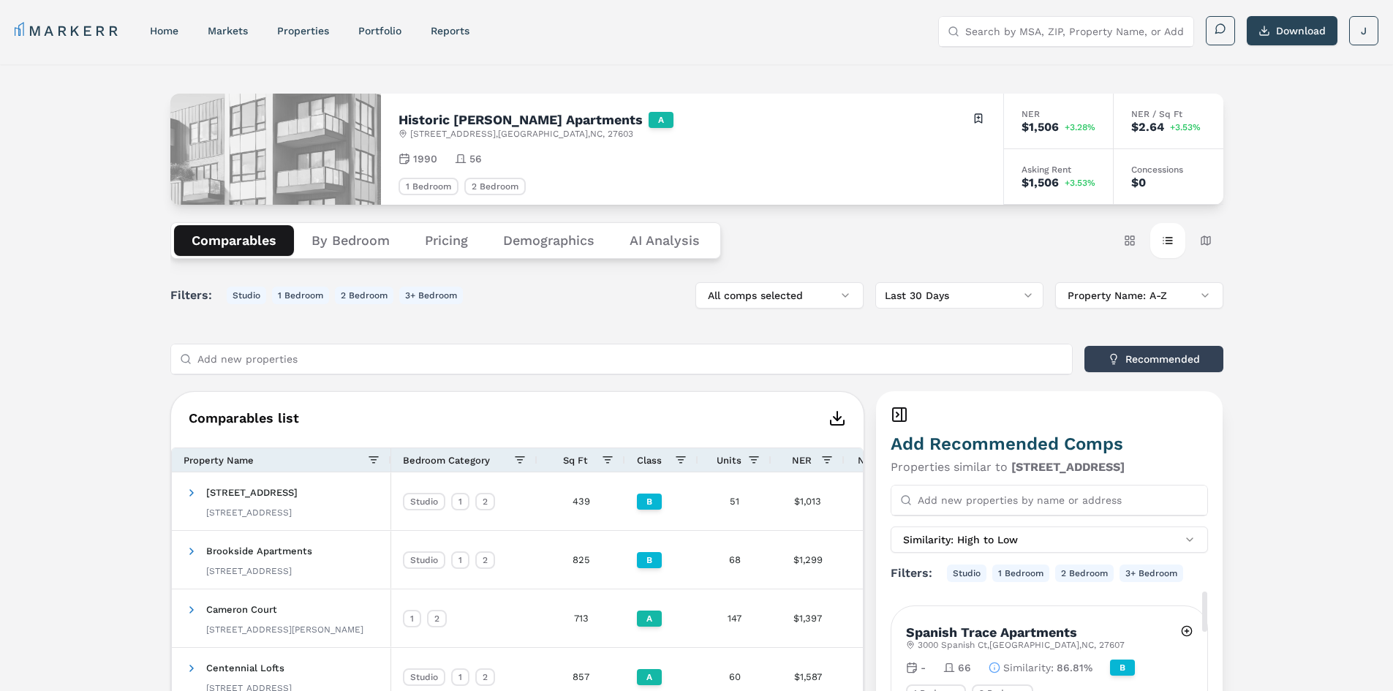
drag, startPoint x: 1317, startPoint y: 375, endPoint x: 1308, endPoint y: 146, distance: 229.0
click at [361, 27] on link "Portfolio" at bounding box center [379, 31] width 43 height 12
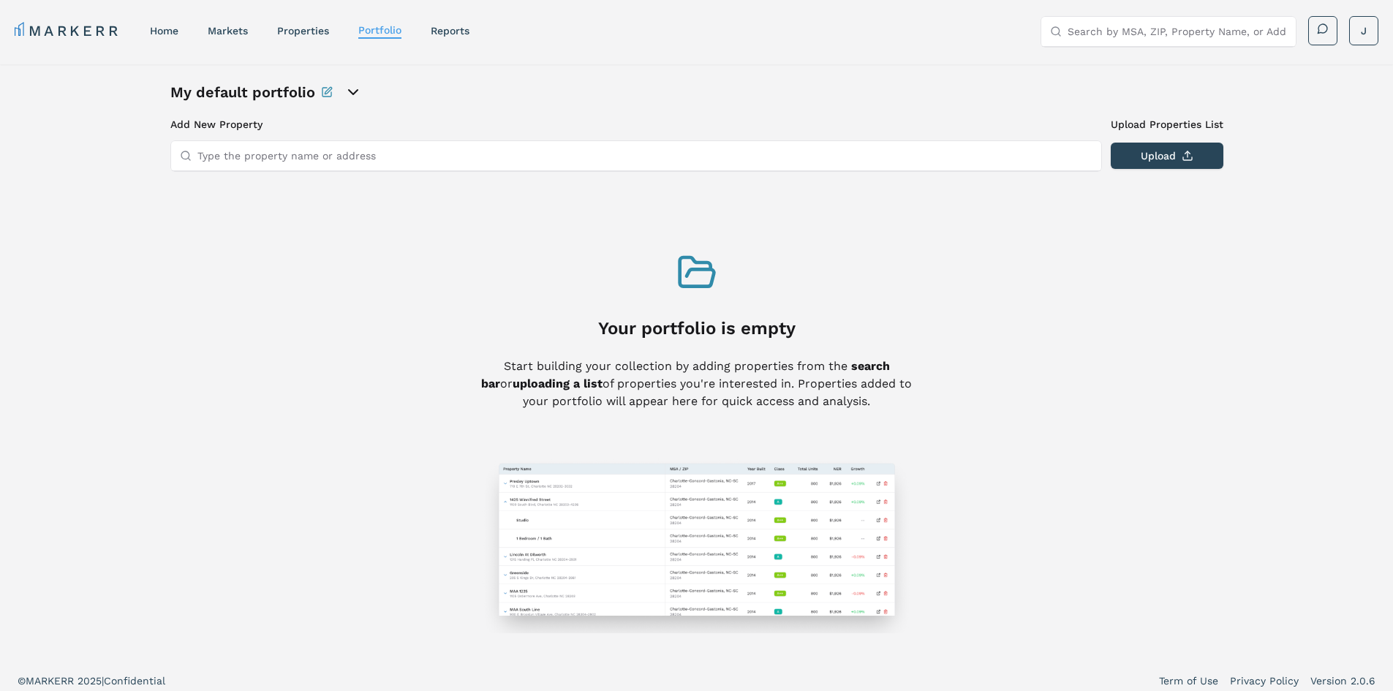
click at [351, 86] on icon "open portfolio options" at bounding box center [353, 92] width 18 height 18
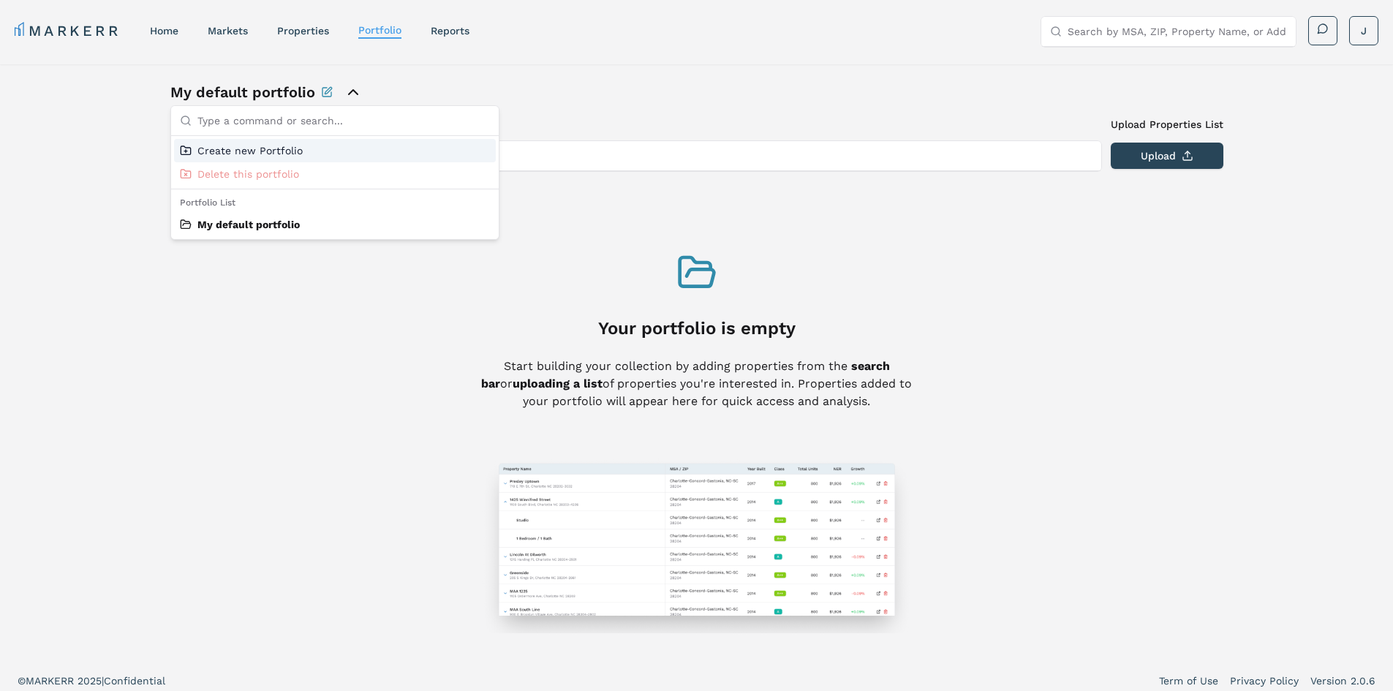
click at [1321, 228] on div "My default portfolio Add New Property Upload Properties List Type the property …" at bounding box center [696, 362] width 1393 height 597
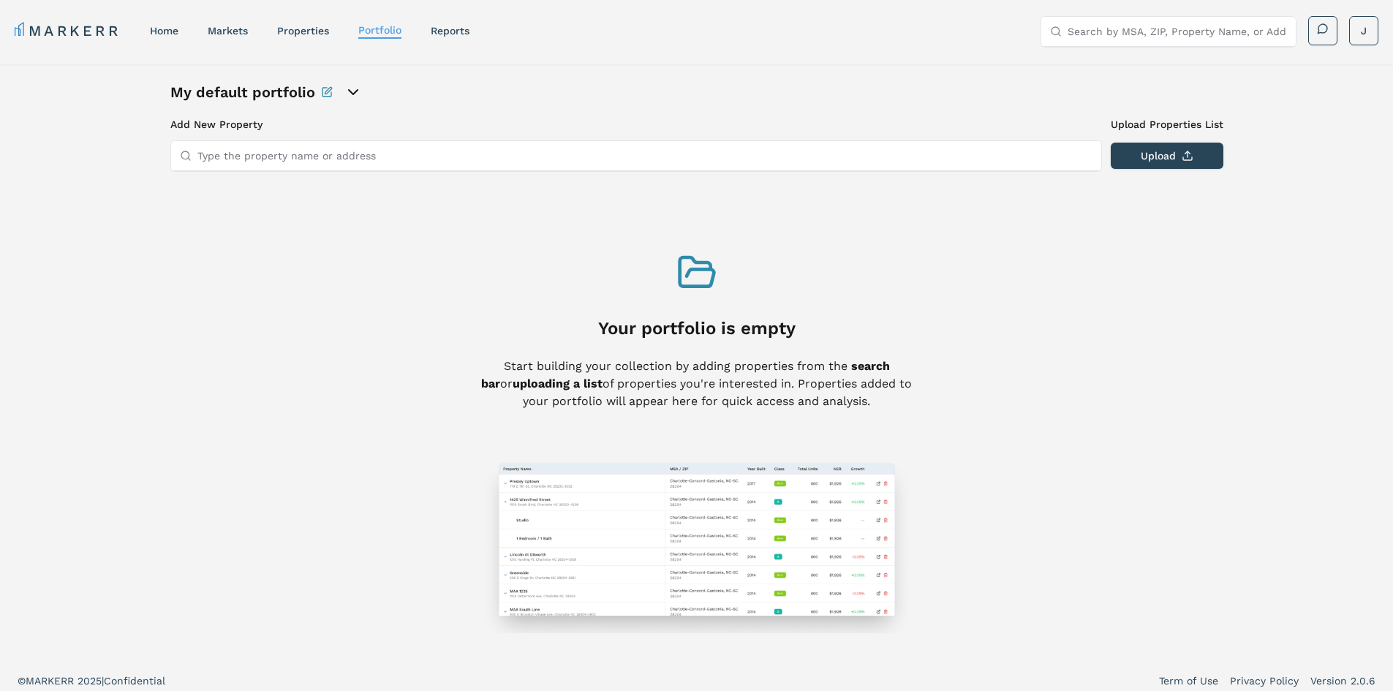
click at [319, 148] on input "Type the property name or address" at bounding box center [644, 155] width 895 height 29
click at [1165, 148] on button "Upload" at bounding box center [1167, 156] width 113 height 26
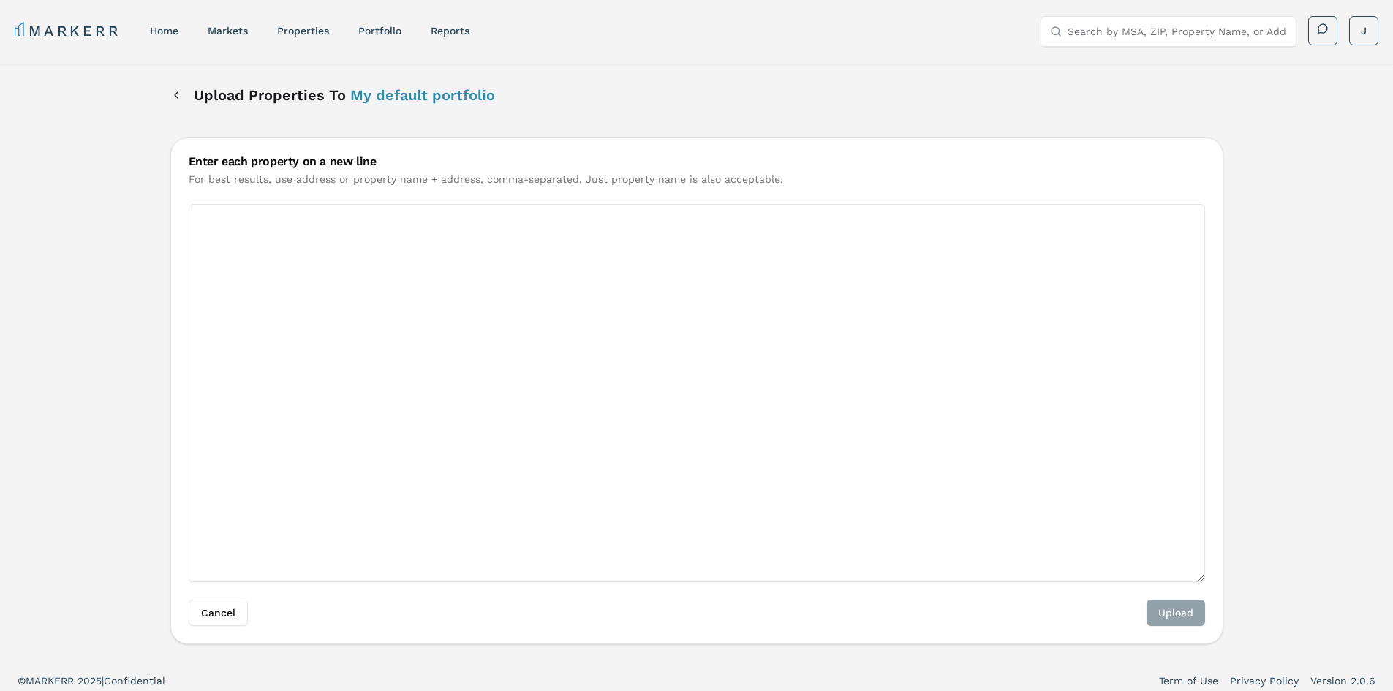
click at [279, 219] on textarea "Enter each property on a new line" at bounding box center [697, 393] width 1016 height 378
click at [1187, 610] on div "Cancel Upload" at bounding box center [696, 622] width 1051 height 44
click at [169, 35] on link "home" at bounding box center [164, 31] width 29 height 12
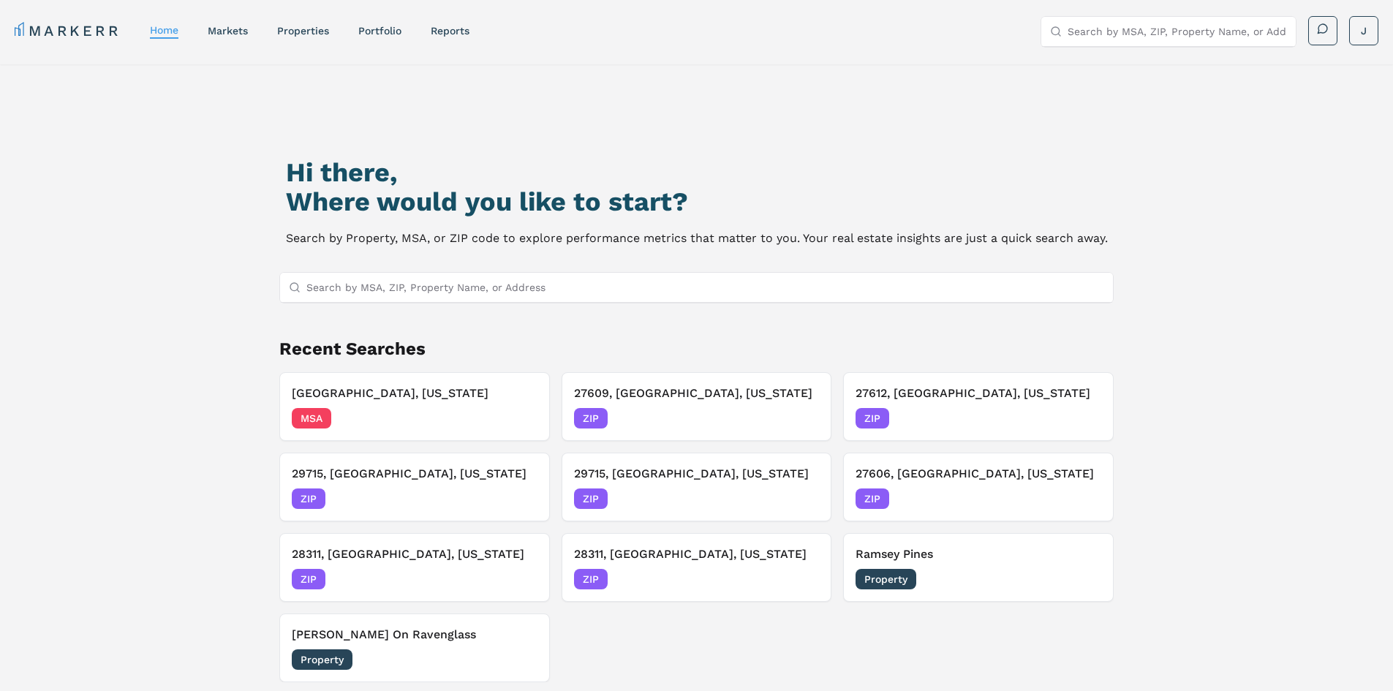
click at [432, 289] on input "Search by MSA, ZIP, Property Name, or Address" at bounding box center [705, 287] width 798 height 29
click at [176, 241] on div "Hi there, Where would you like to start? Search by Property, MSA, or ZIP code t…" at bounding box center [696, 421] width 1393 height 714
click at [622, 398] on h3 "27609, Raleigh, North Carolina" at bounding box center [697, 394] width 246 height 18
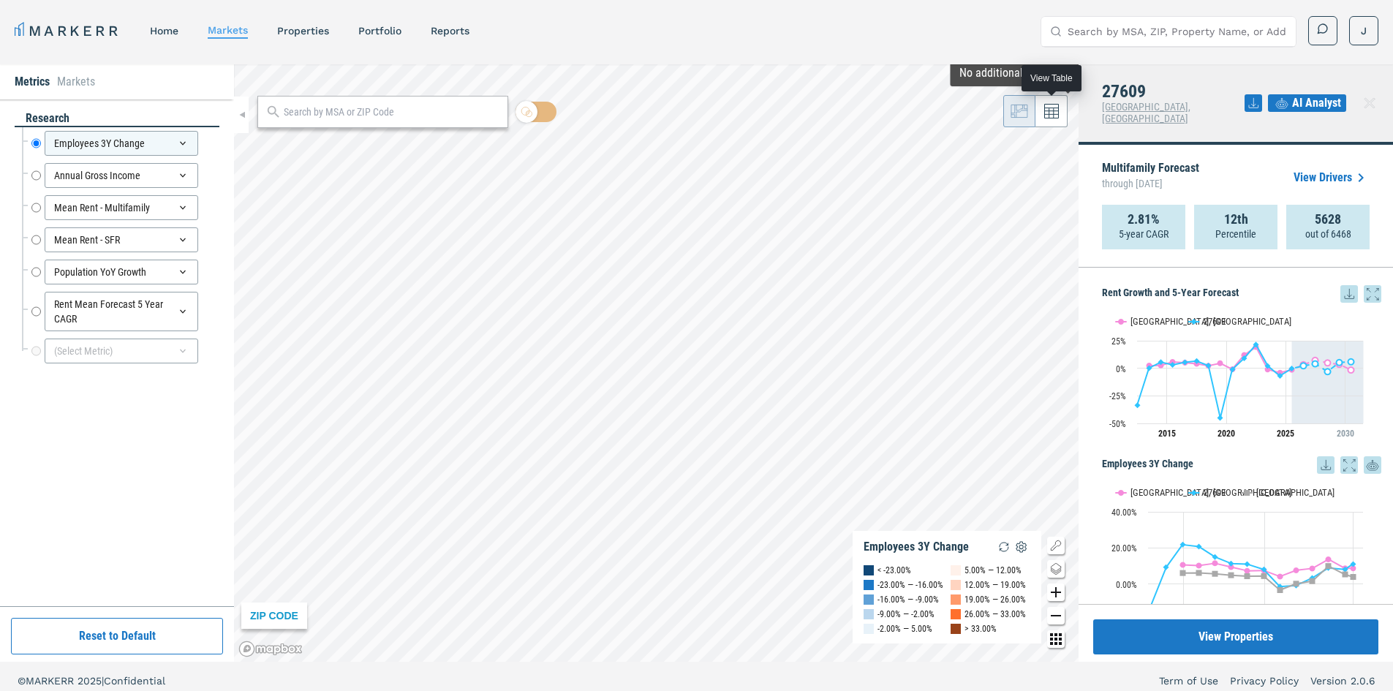
click at [1048, 106] on icon at bounding box center [1051, 111] width 15 height 15
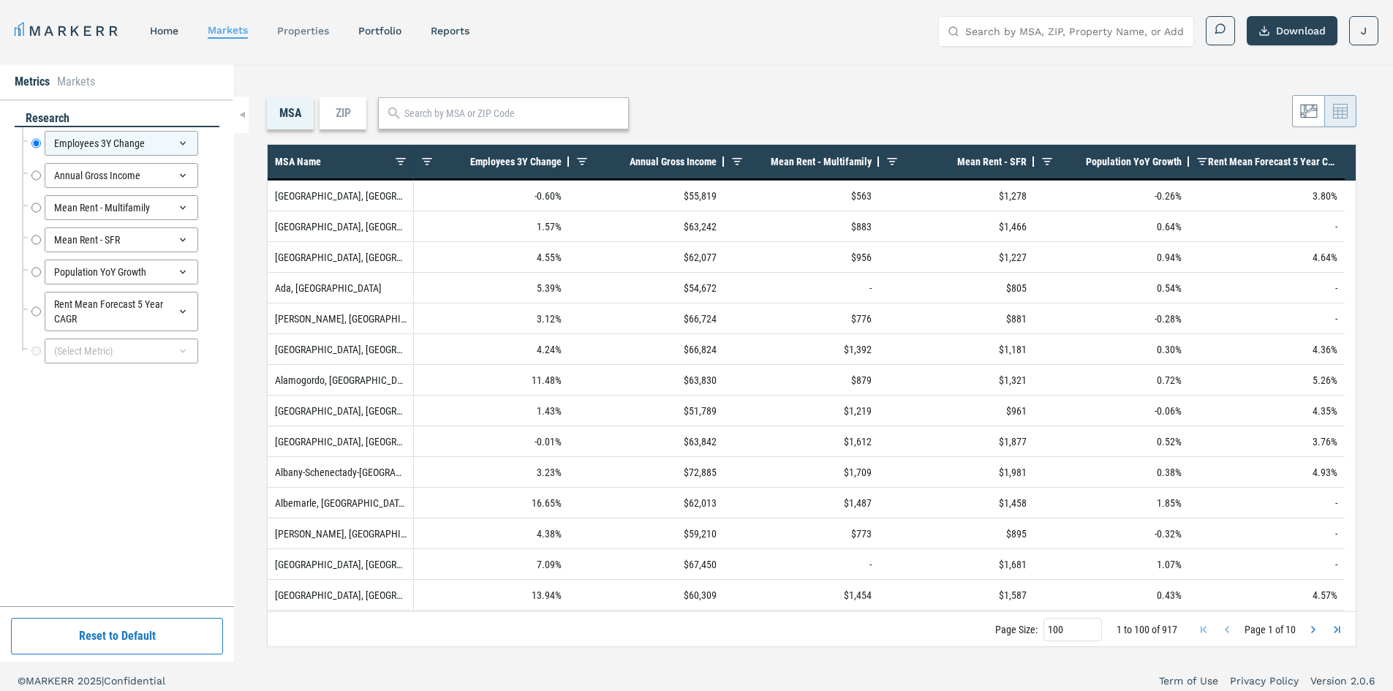
click at [311, 34] on link "properties" at bounding box center [303, 31] width 52 height 12
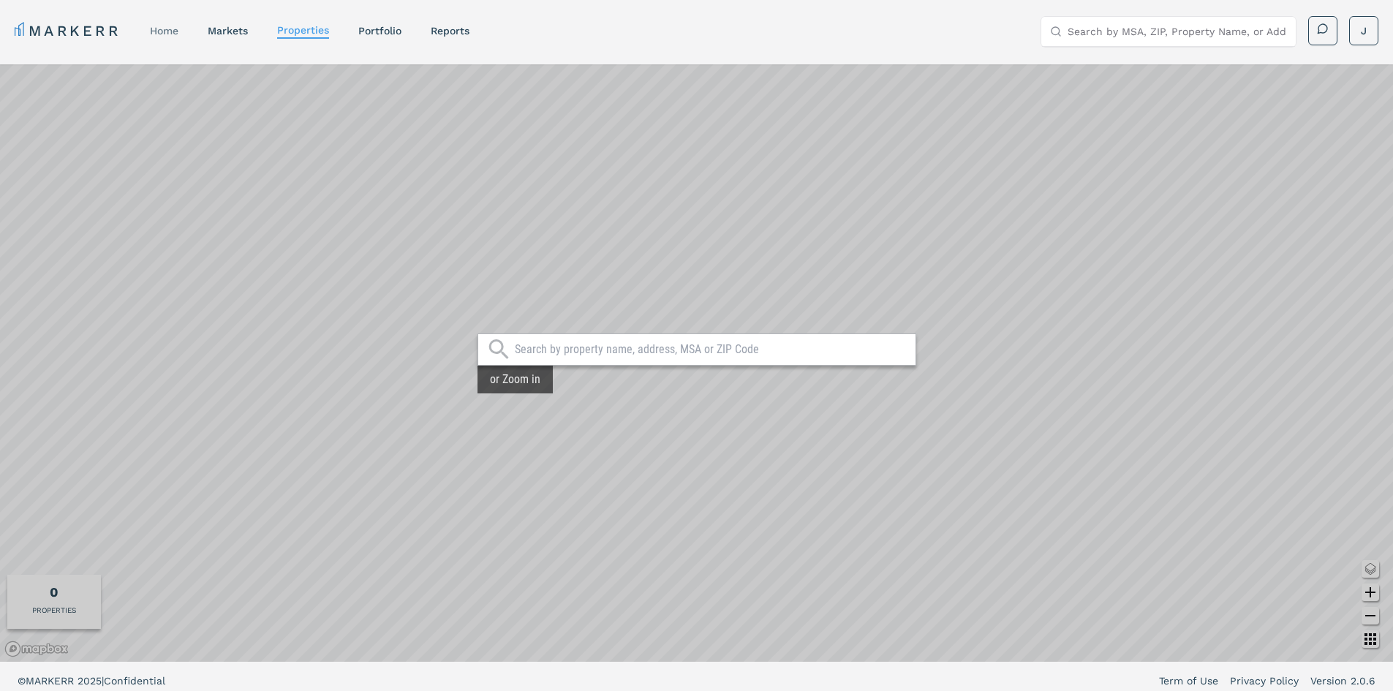
click at [178, 34] on nav "MARKERR home markets properties Portfolio reports" at bounding box center [242, 30] width 455 height 20
click at [170, 33] on link "home" at bounding box center [164, 31] width 29 height 12
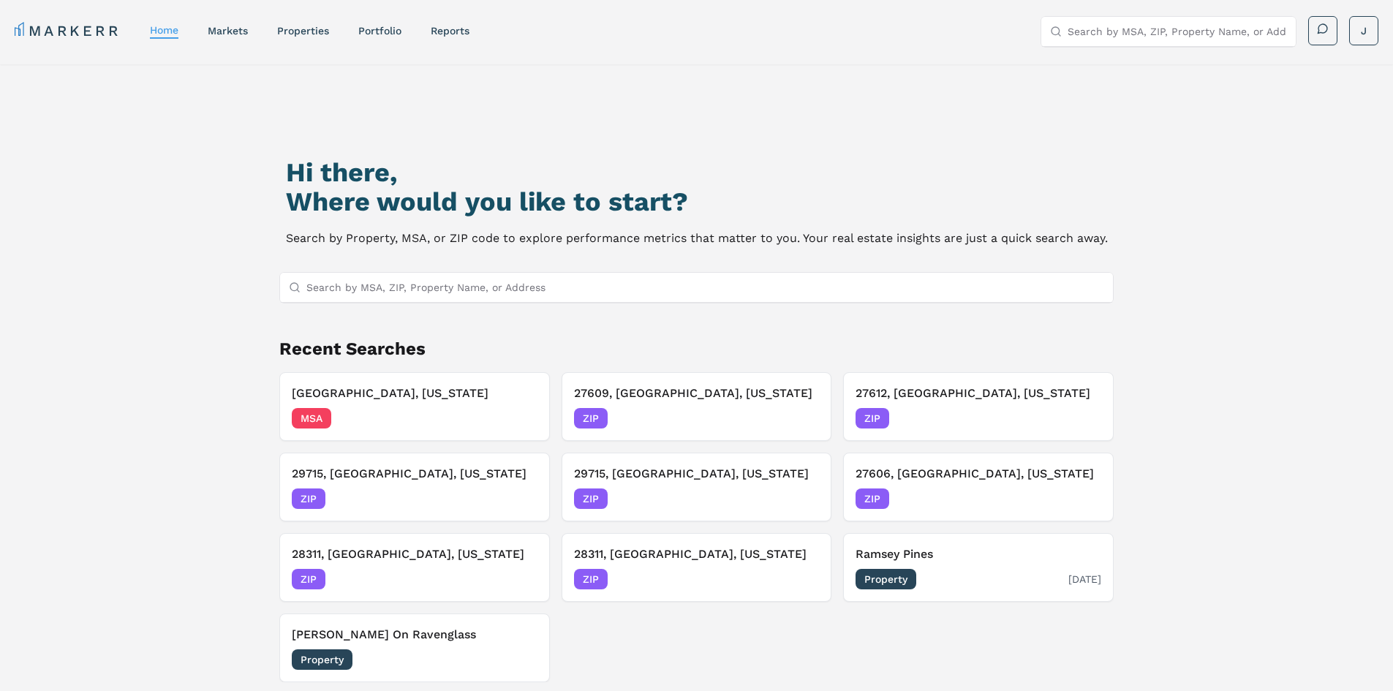
click at [958, 588] on div "Property 07/22/2025" at bounding box center [978, 579] width 246 height 20
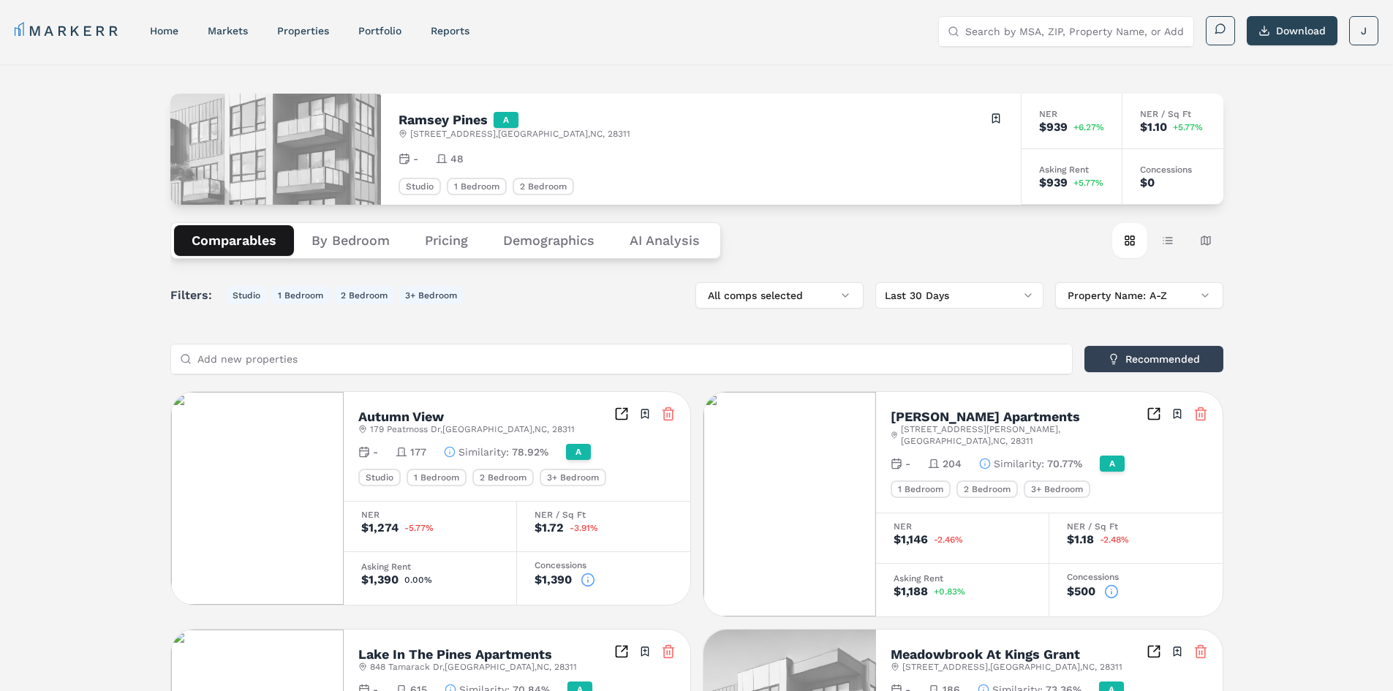
click at [559, 241] on button "Demographics" at bounding box center [548, 240] width 126 height 31
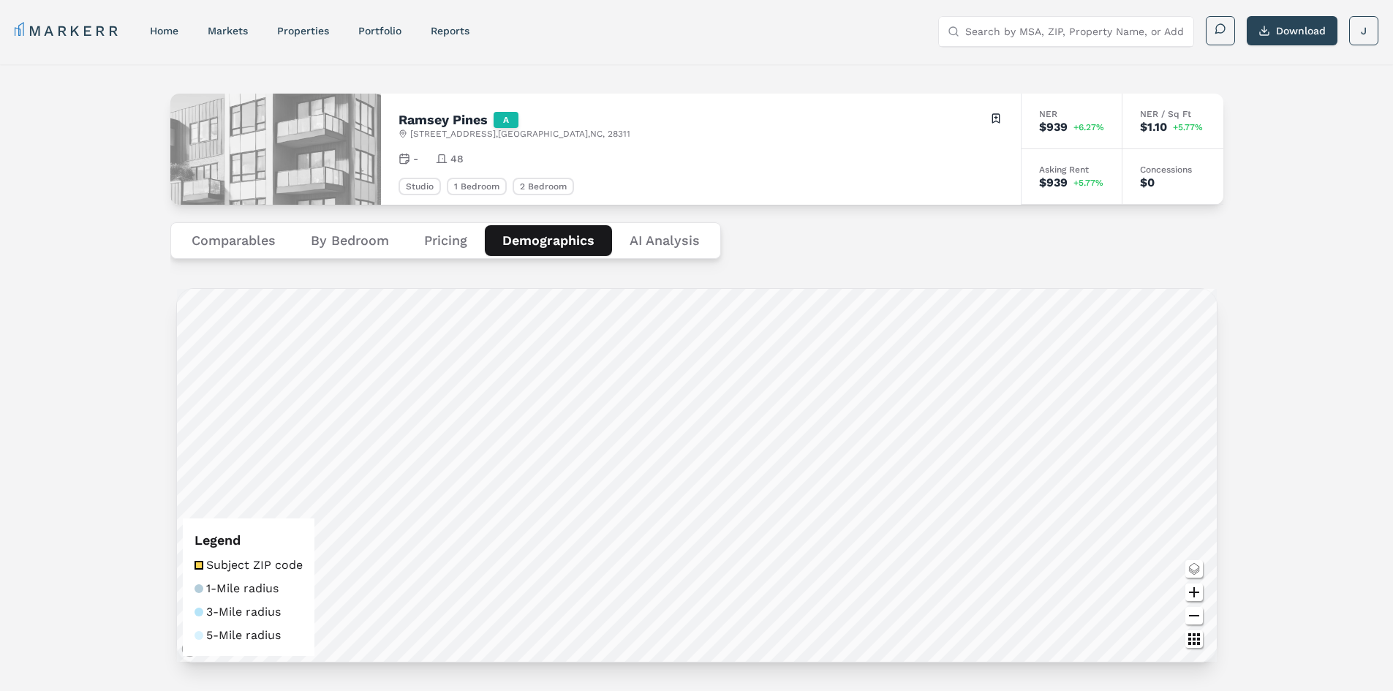
drag, startPoint x: 1299, startPoint y: 374, endPoint x: 1298, endPoint y: 71, distance: 303.4
click at [1283, 29] on button "Download" at bounding box center [1292, 30] width 91 height 29
